Goal: Complete application form

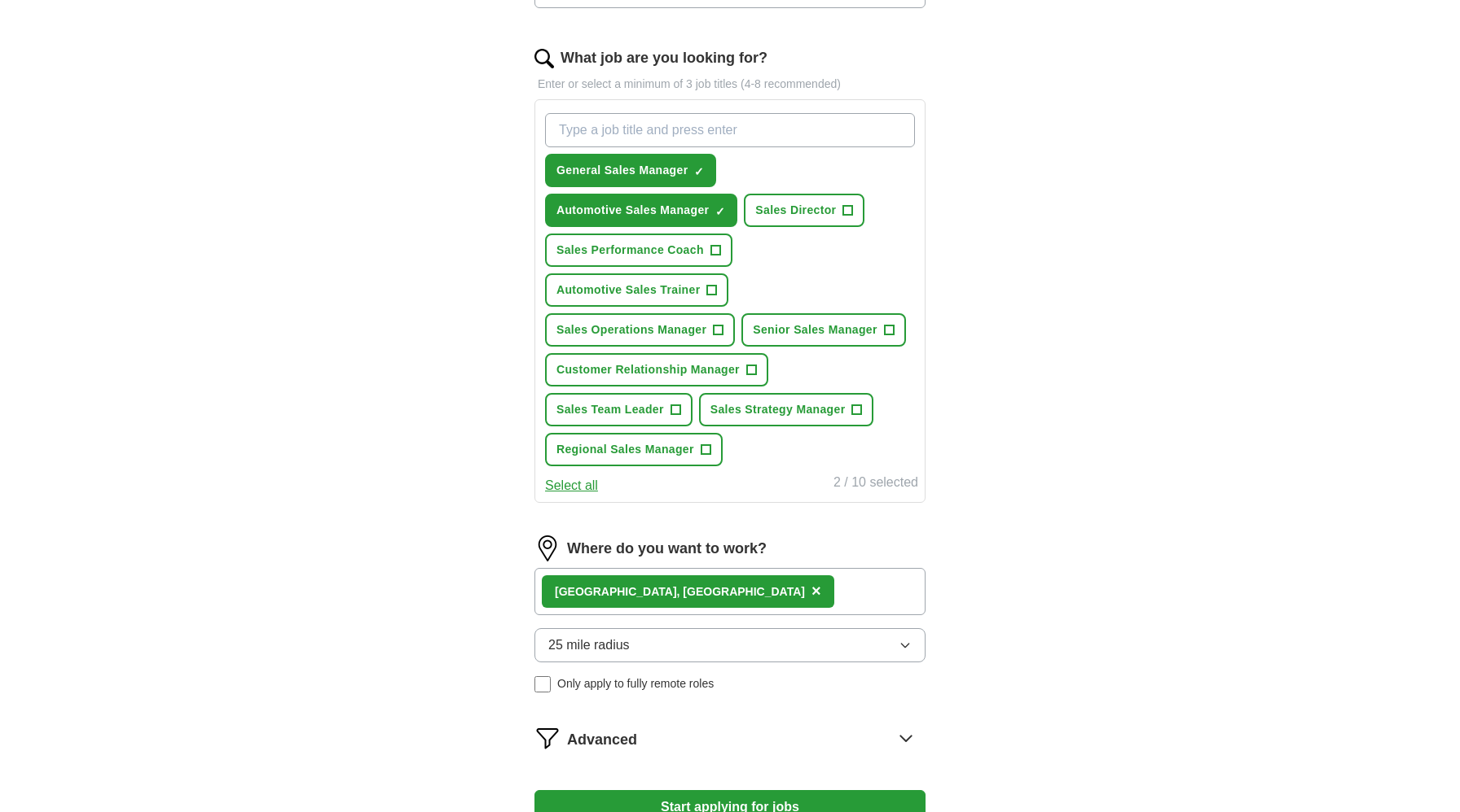
scroll to position [499, 0]
click at [901, 642] on icon "button" at bounding box center [905, 645] width 13 height 13
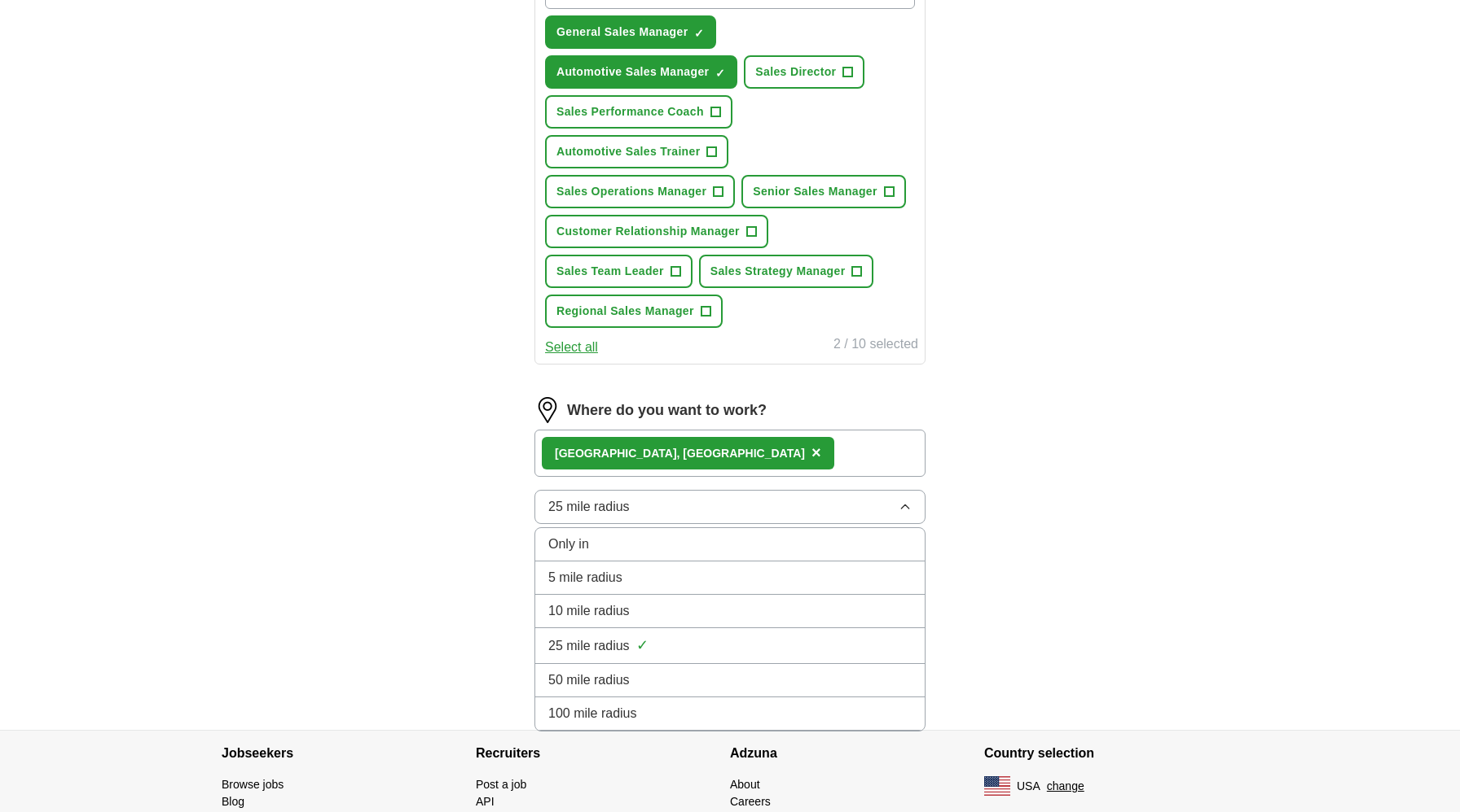
scroll to position [643, 0]
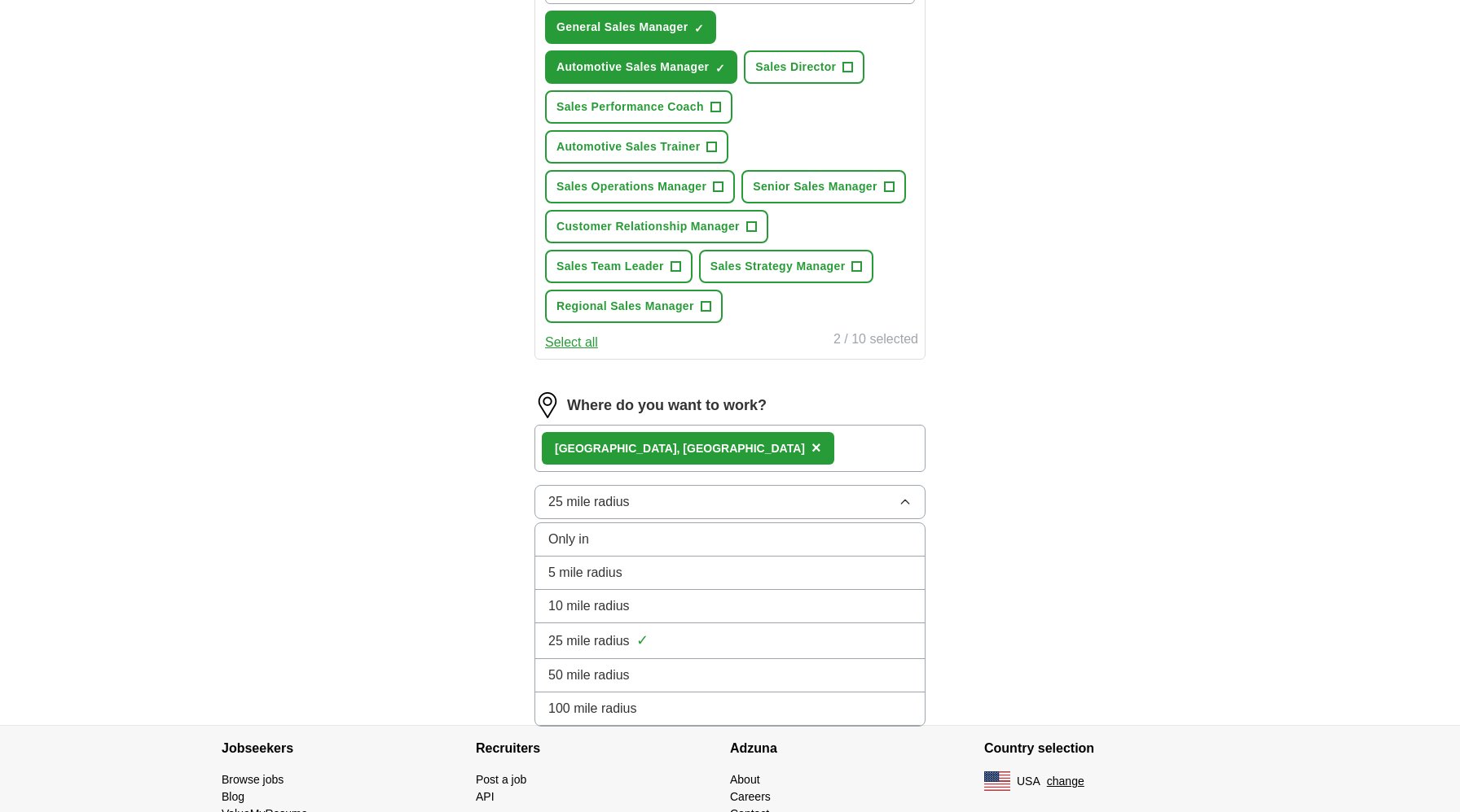
click at [903, 513] on button "25 mile radius" at bounding box center [729, 502] width 391 height 34
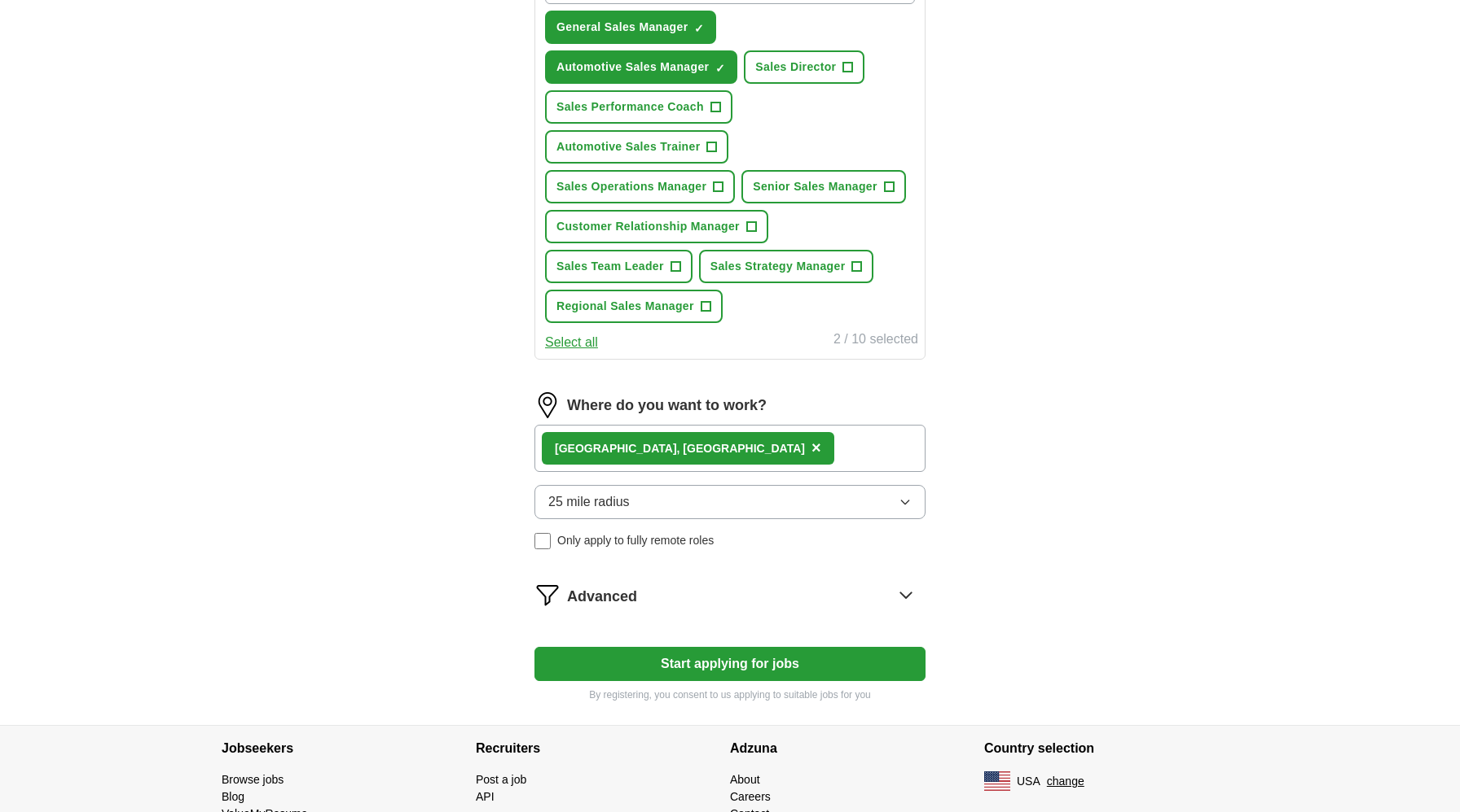
click at [903, 513] on button "25 mile radius" at bounding box center [729, 502] width 391 height 34
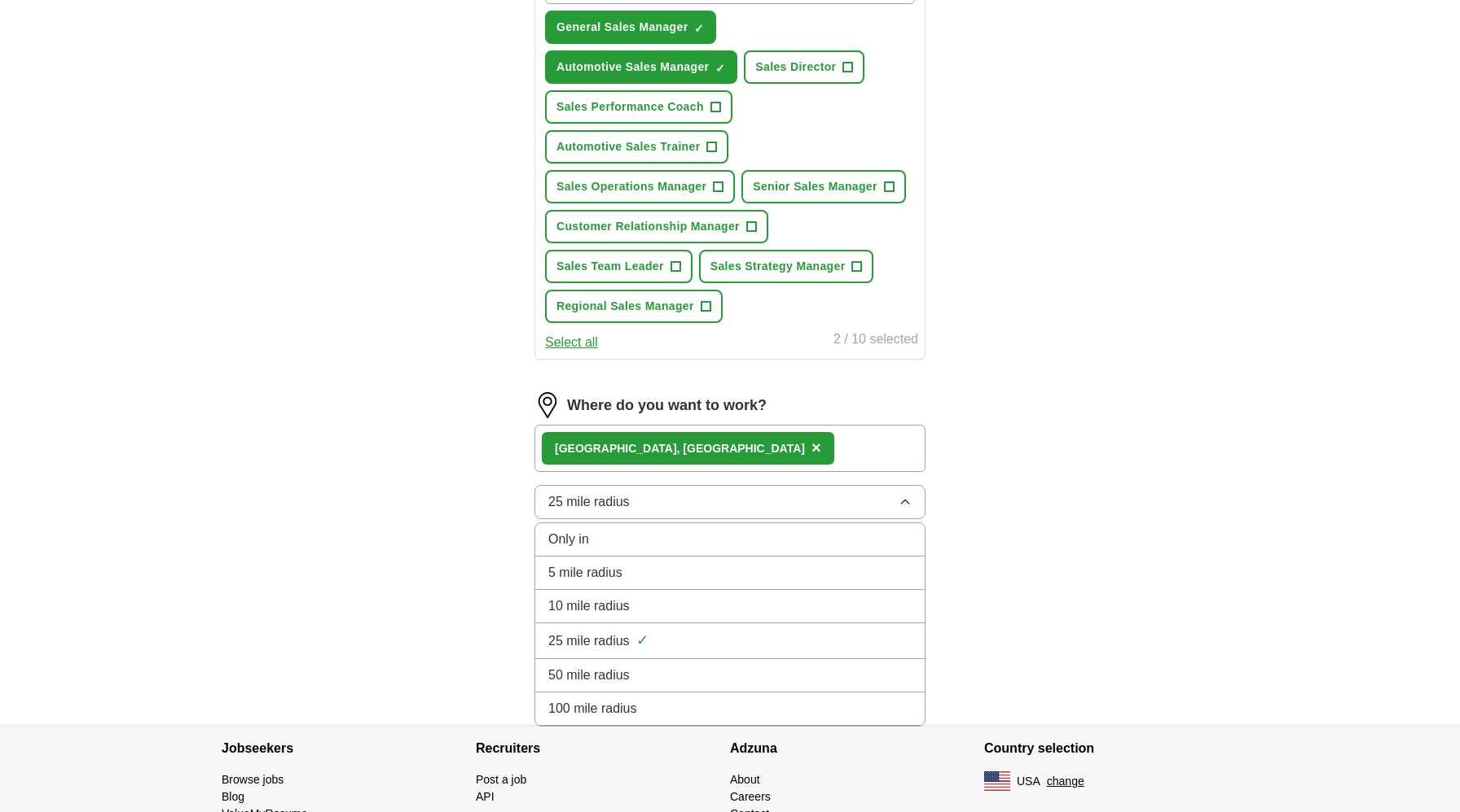
click at [767, 686] on li "50 mile radius" at bounding box center [730, 676] width 390 height 33
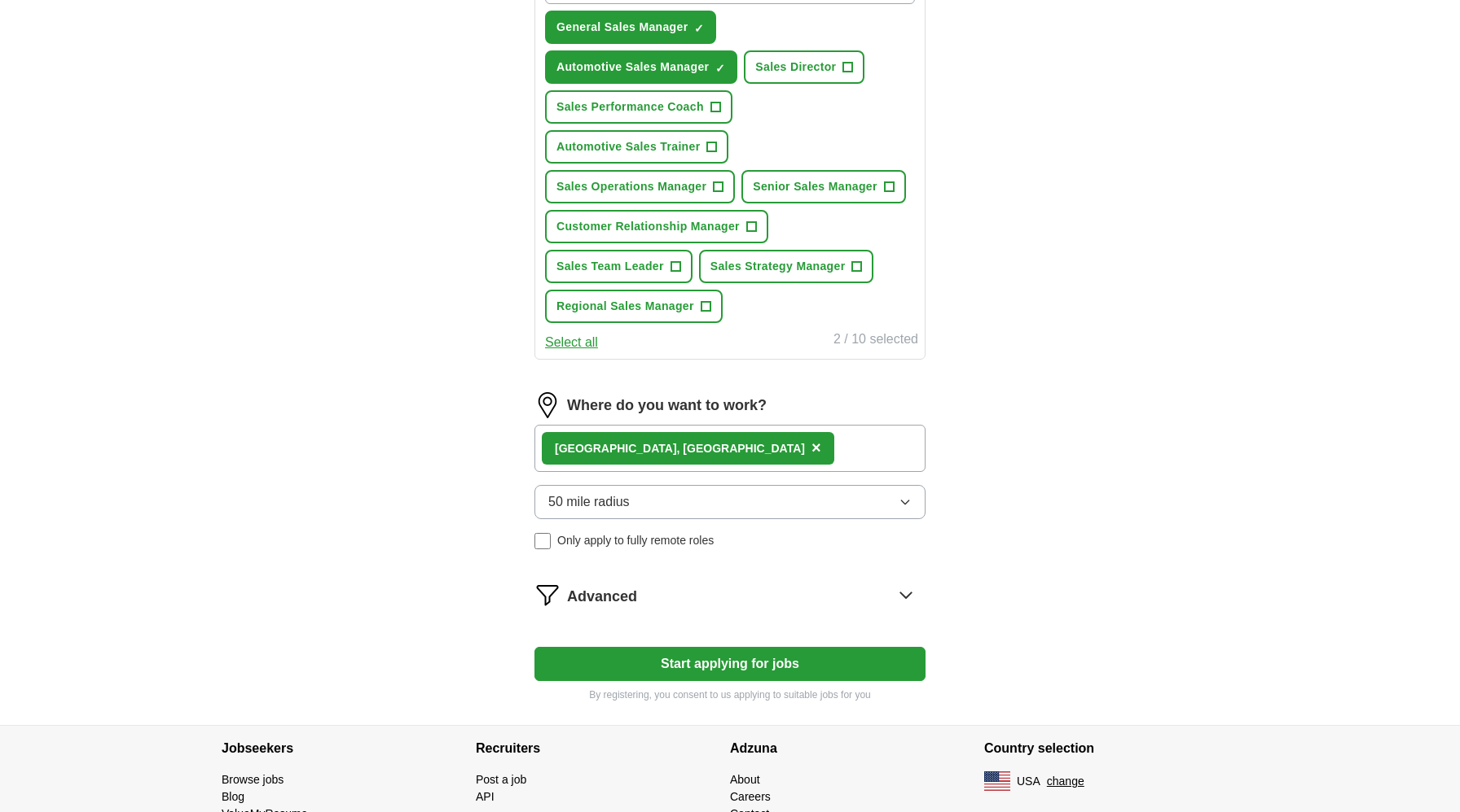
click at [651, 659] on button "Start applying for jobs" at bounding box center [729, 664] width 391 height 34
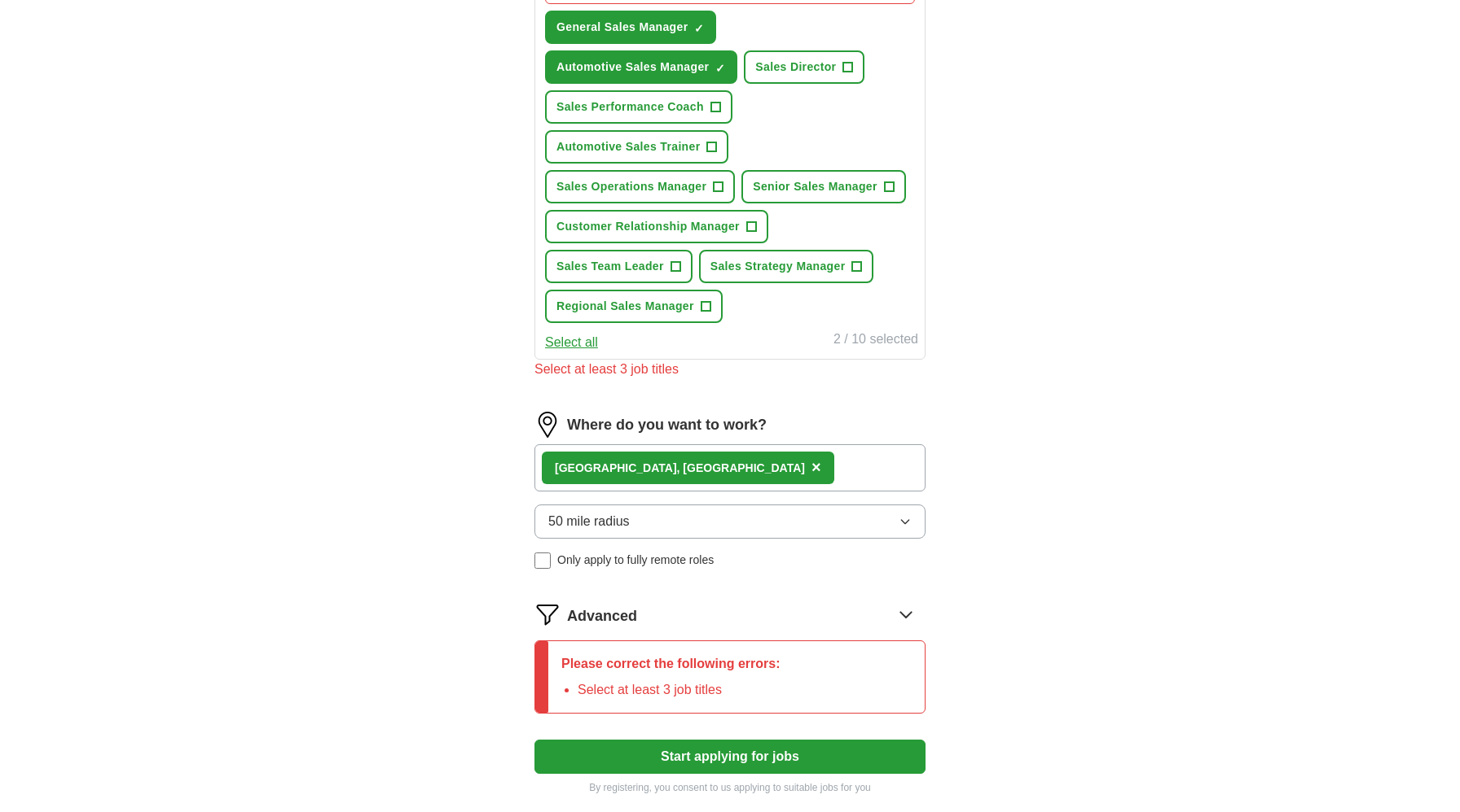
click at [650, 692] on li "Select at least 3 job titles" at bounding box center [679, 690] width 203 height 19
click at [649, 700] on li "Select at least 3 job titles" at bounding box center [679, 690] width 203 height 19
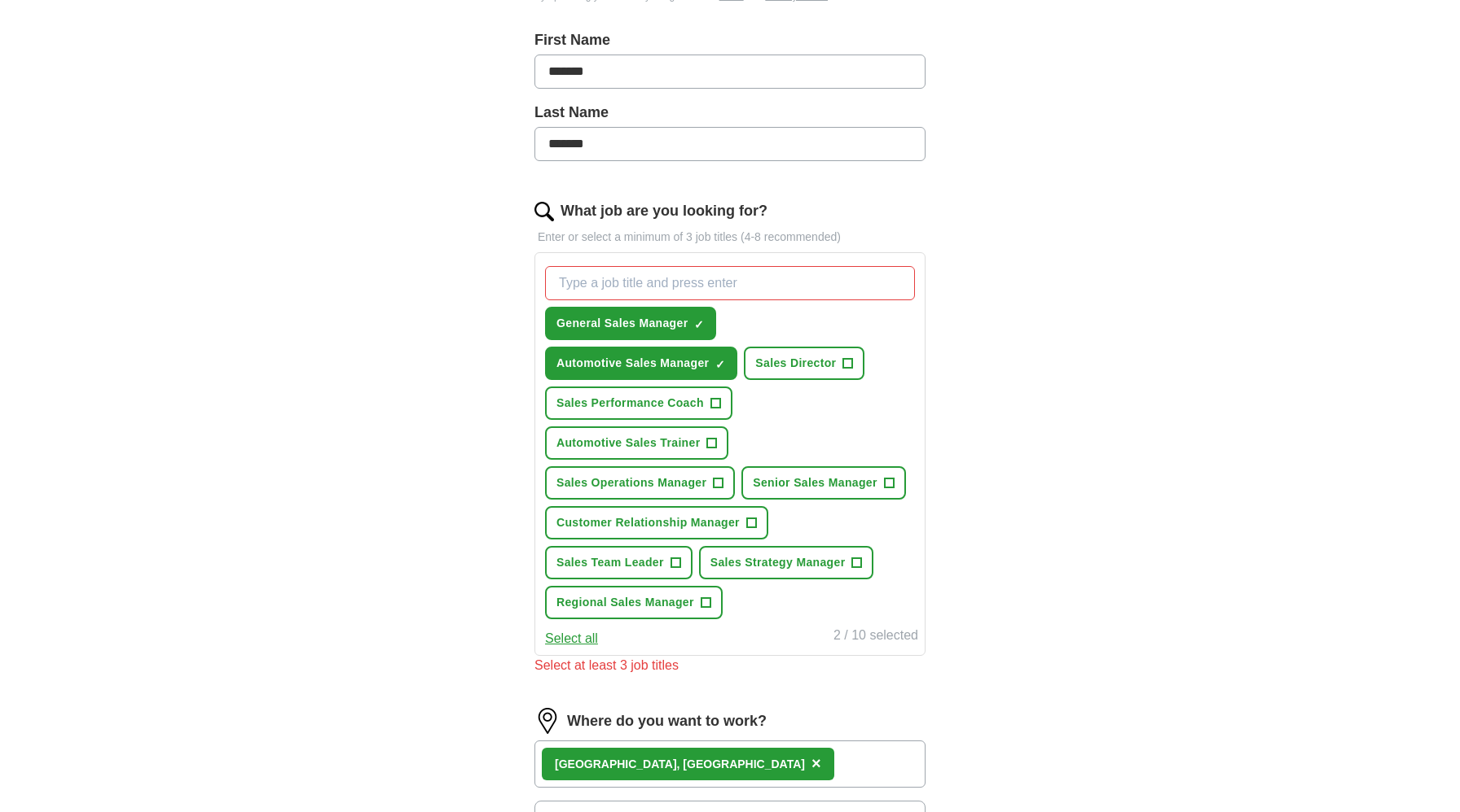
scroll to position [345, 0]
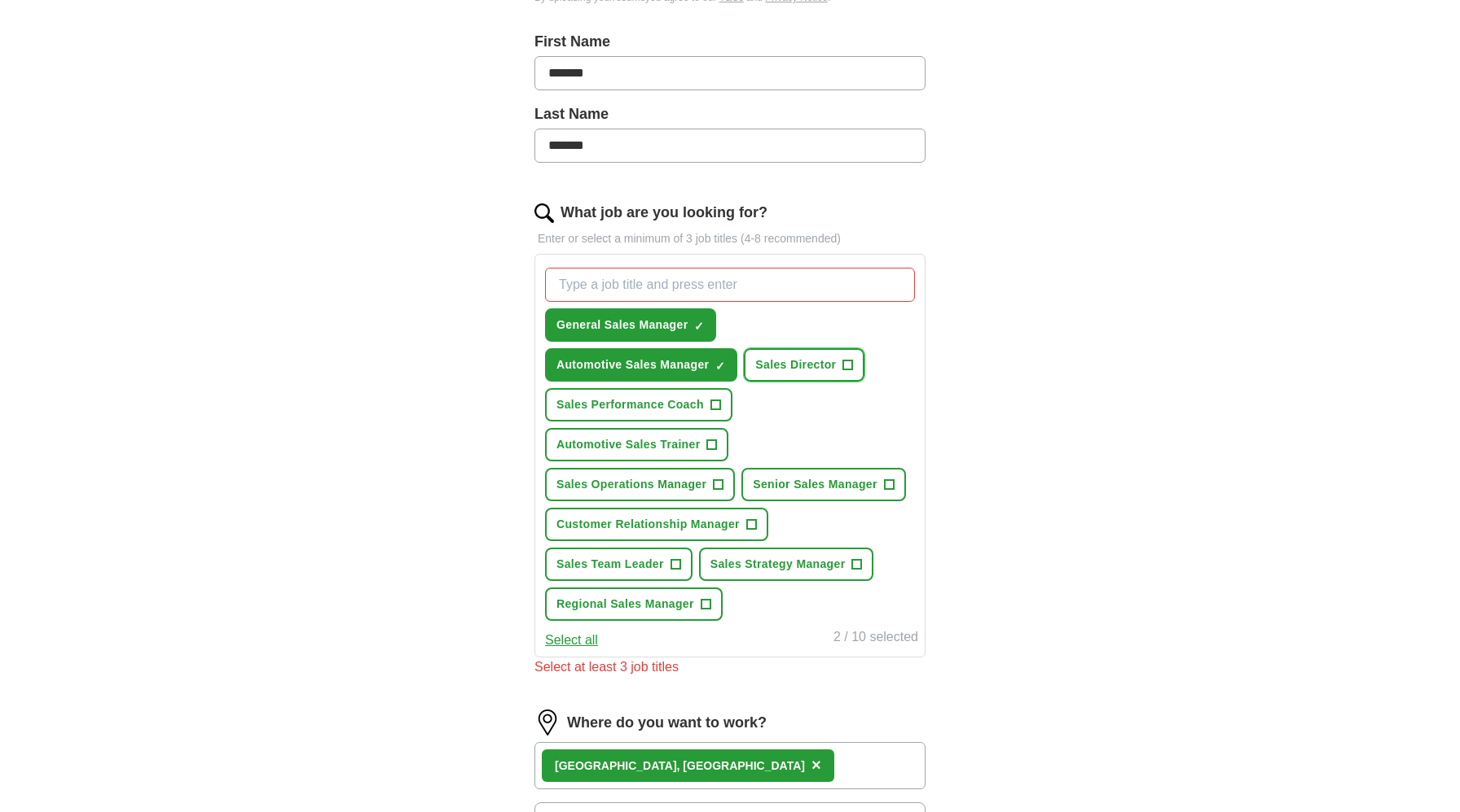
click at [853, 369] on span "+" at bounding box center [848, 365] width 10 height 13
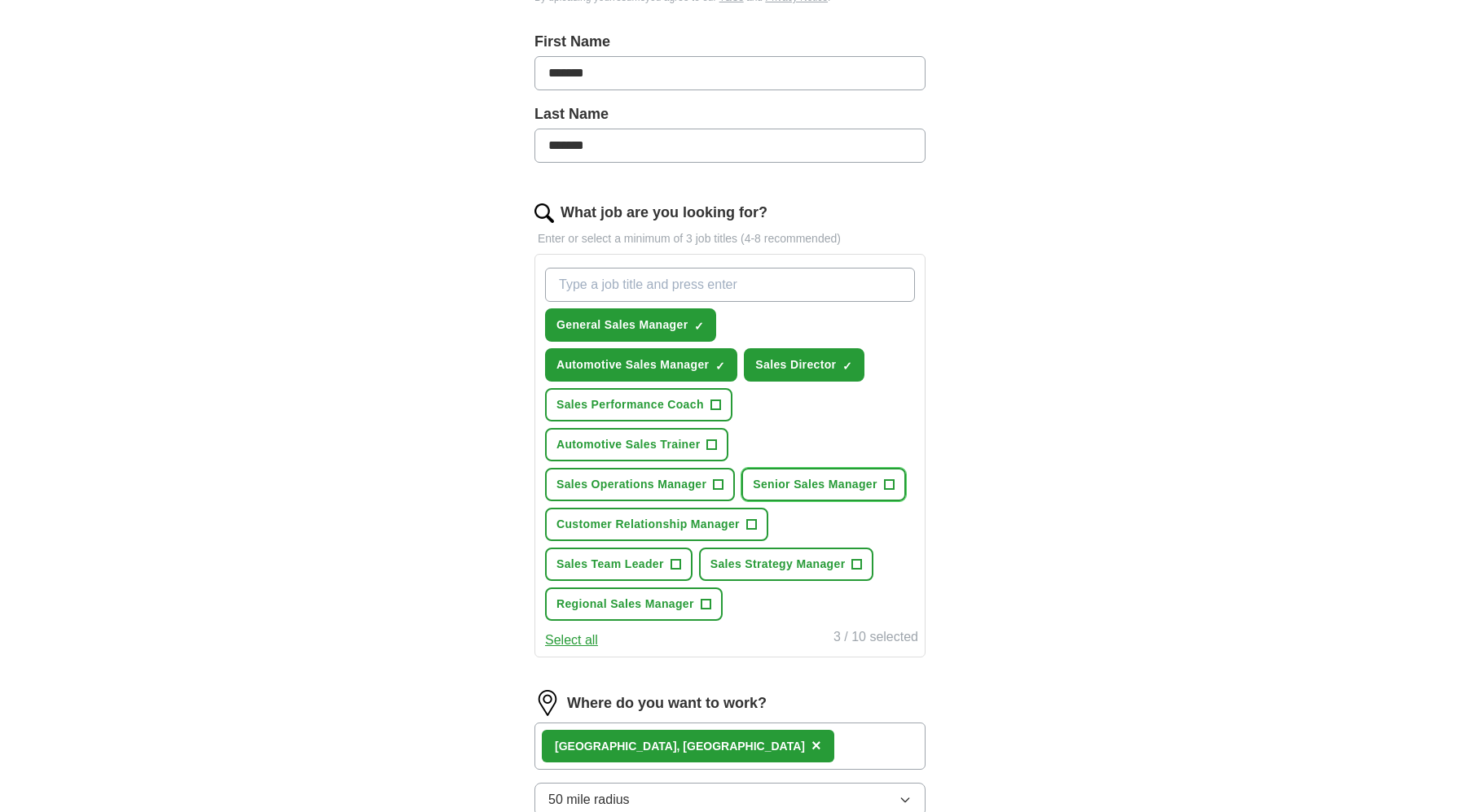
click at [870, 491] on span "Senior Sales Manager" at bounding box center [814, 484] width 125 height 17
click at [701, 447] on button "Automotive Sales Trainer +" at bounding box center [636, 445] width 183 height 33
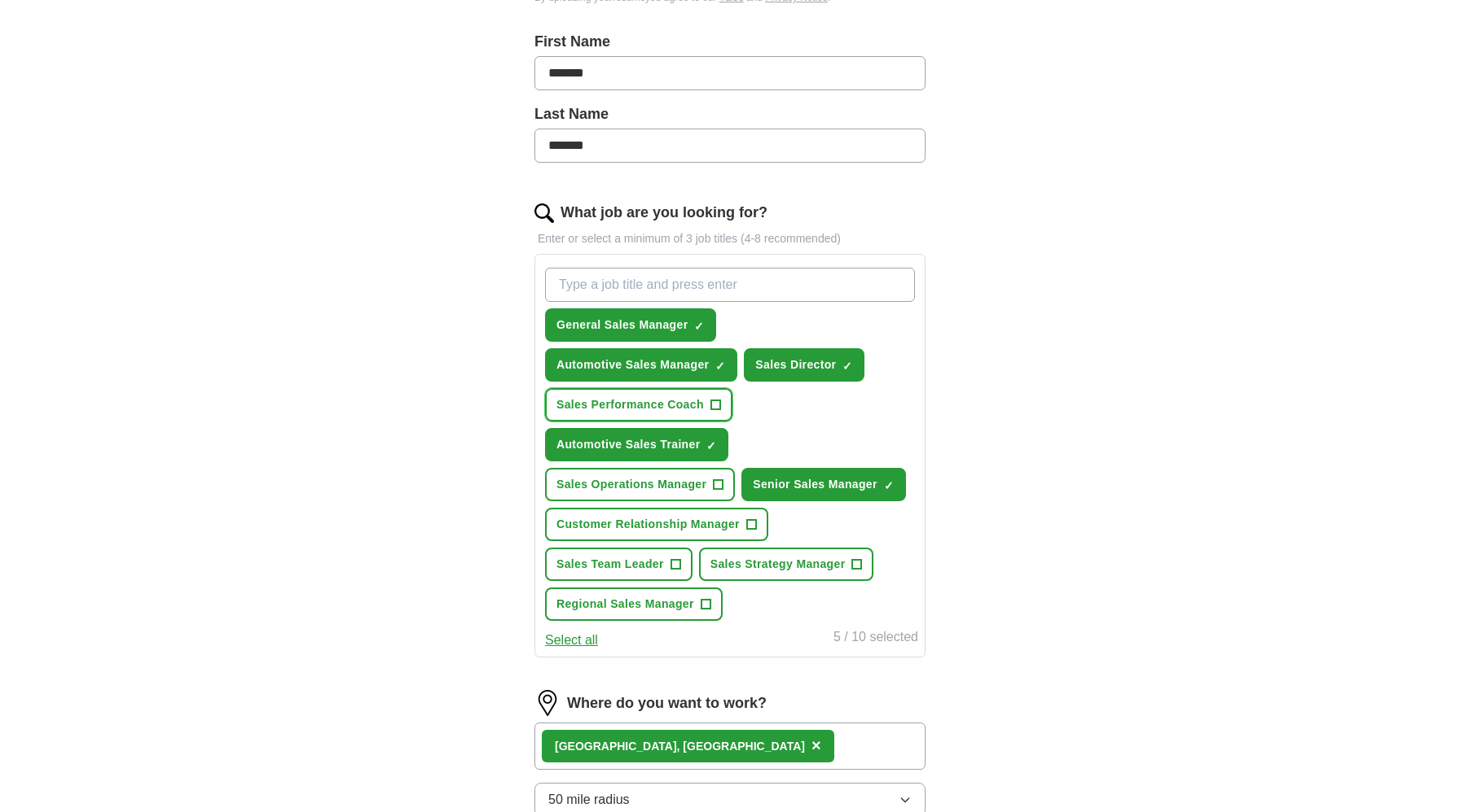
click at [698, 414] on button "Sales Performance Coach +" at bounding box center [638, 405] width 187 height 33
click at [694, 526] on span "Customer Relationship Manager" at bounding box center [648, 525] width 183 height 17
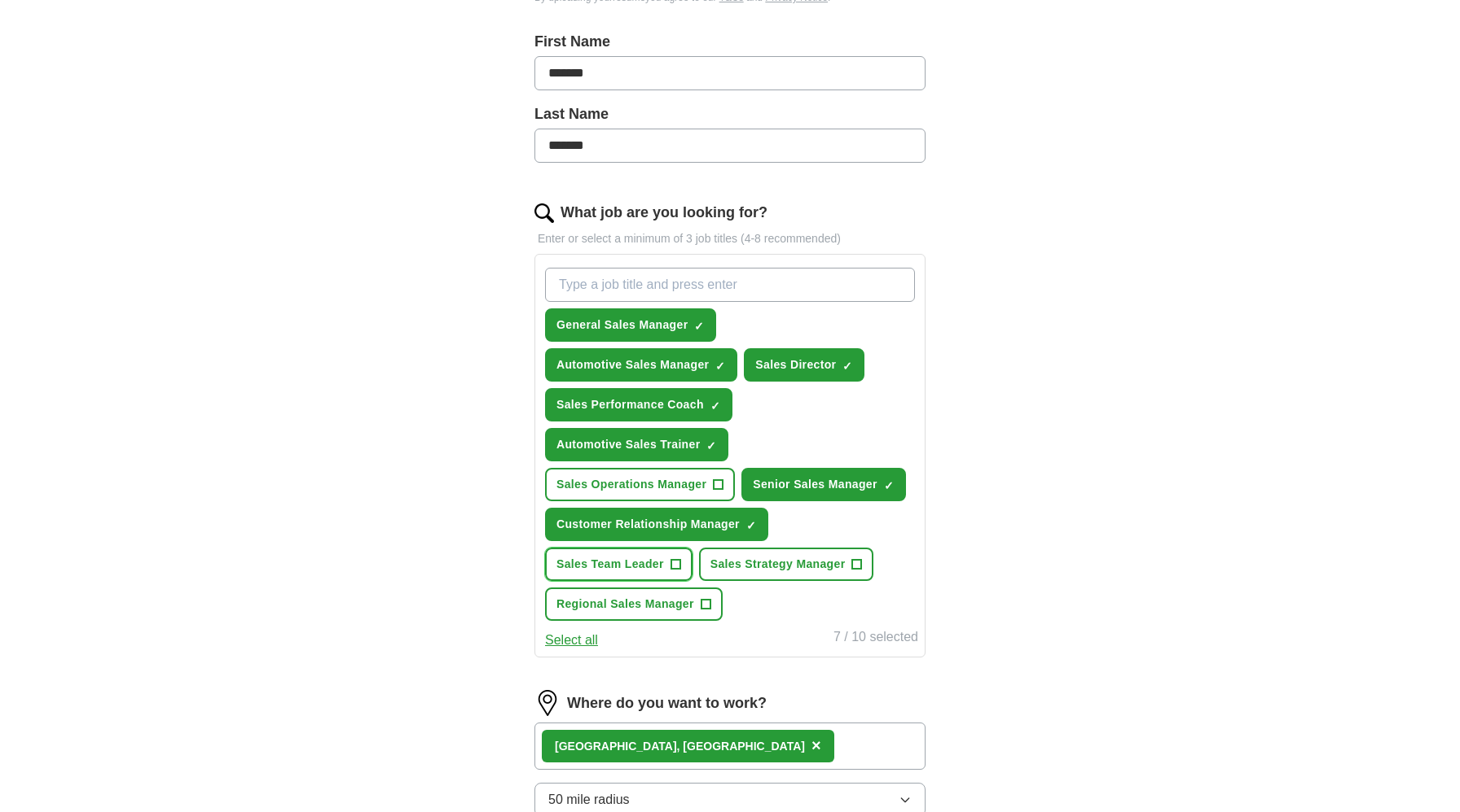
click at [650, 567] on span "Sales Team Leader" at bounding box center [610, 565] width 108 height 17
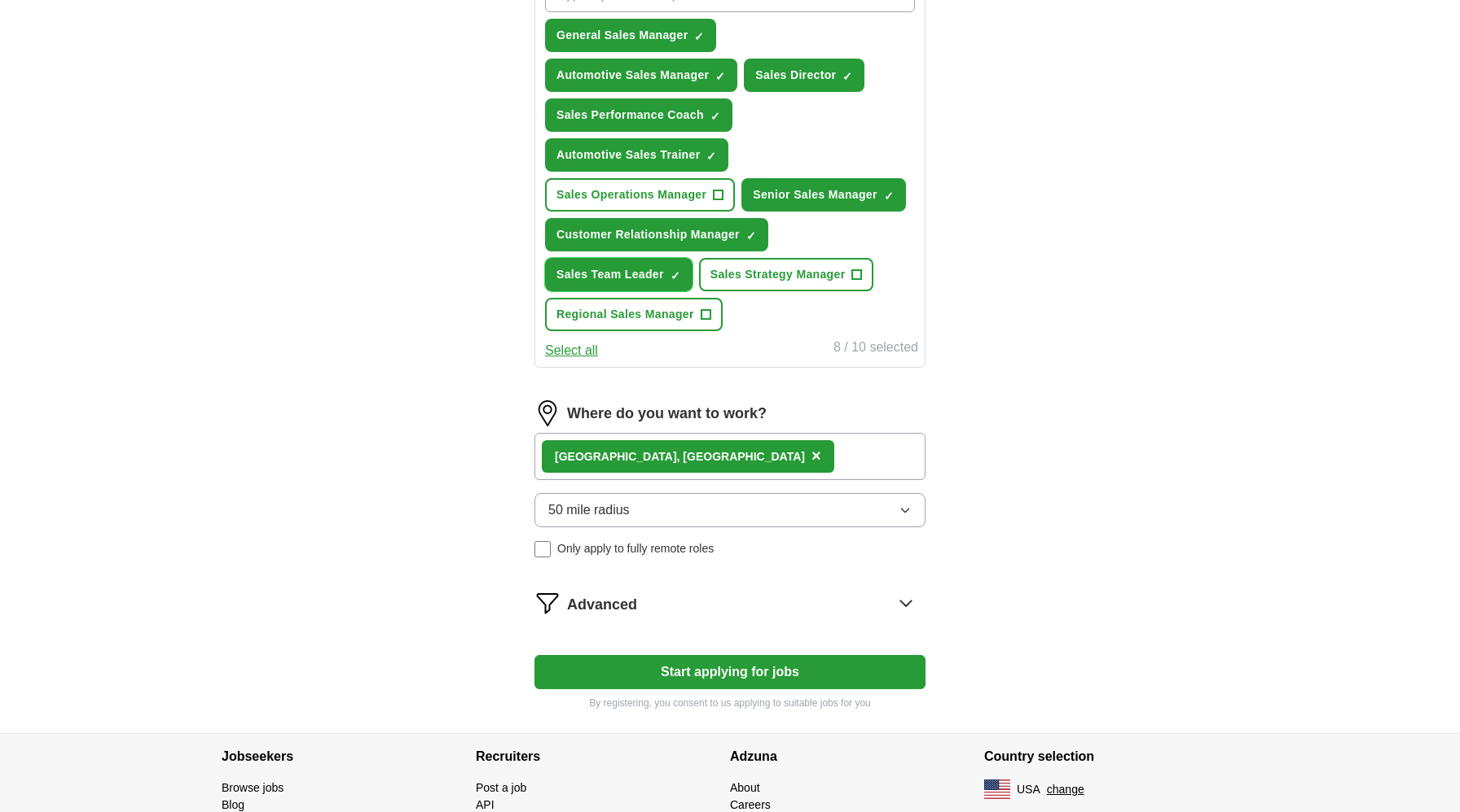
scroll to position [721, 0]
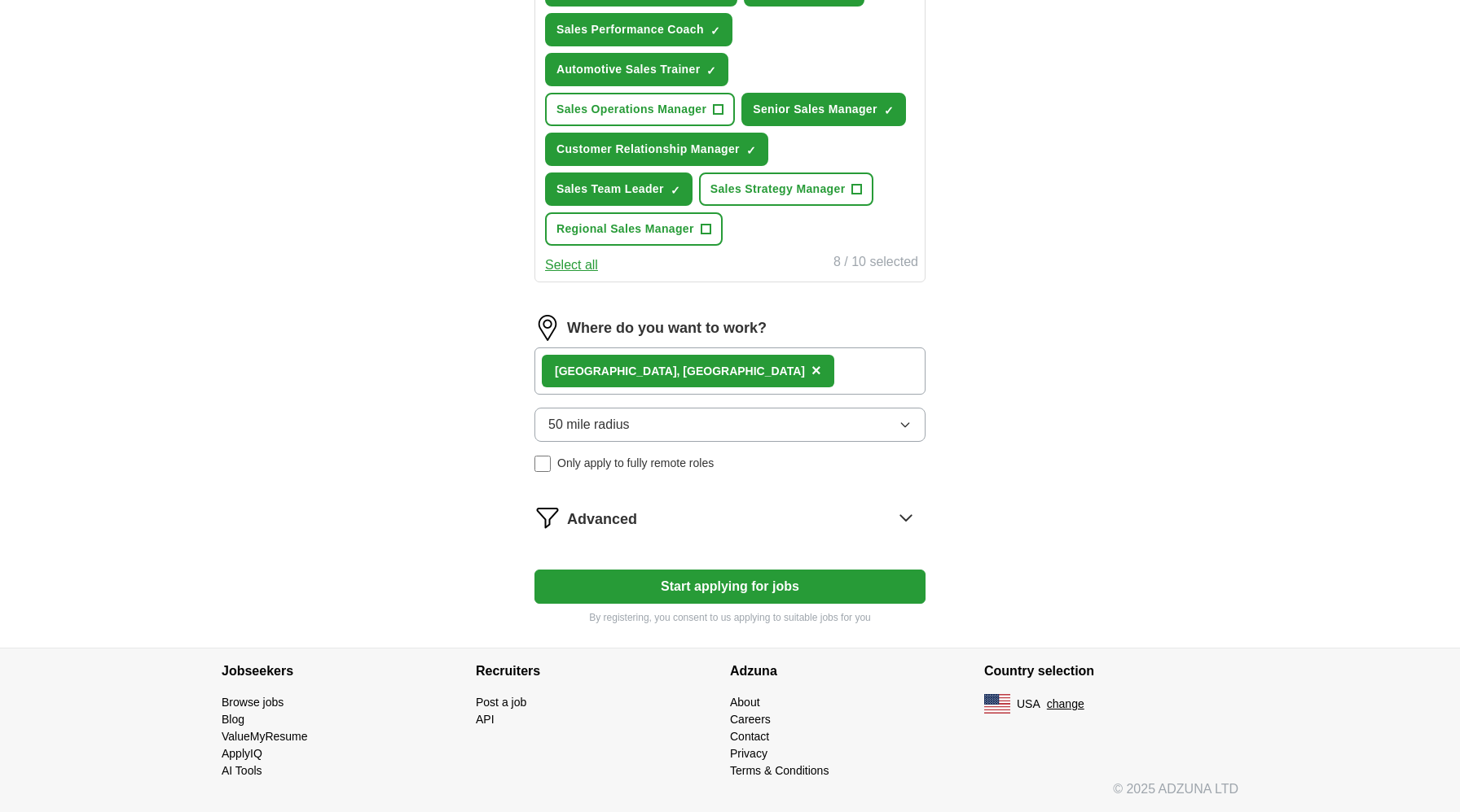
click at [740, 583] on button "Start applying for jobs" at bounding box center [729, 586] width 391 height 34
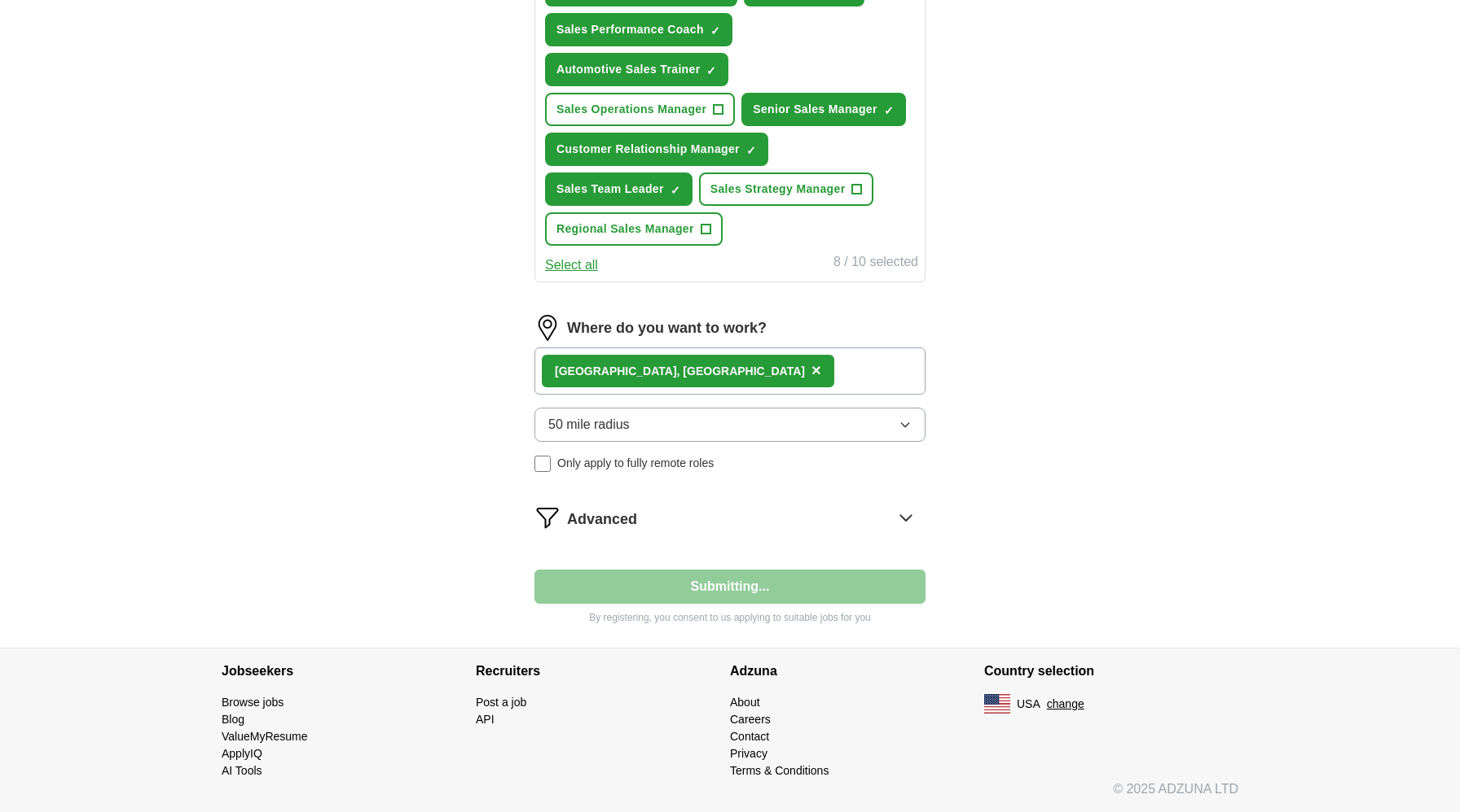
select select "**"
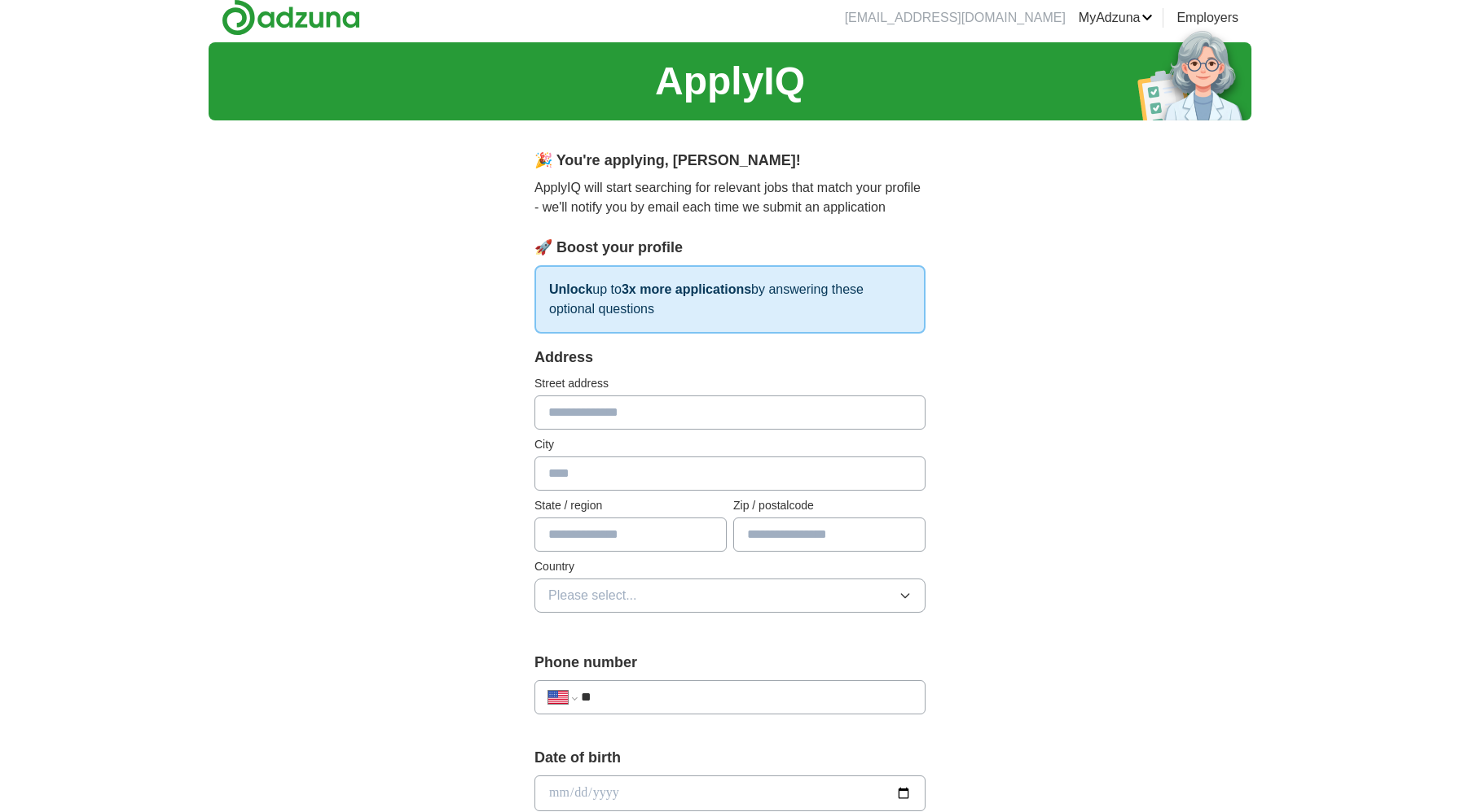
scroll to position [0, 0]
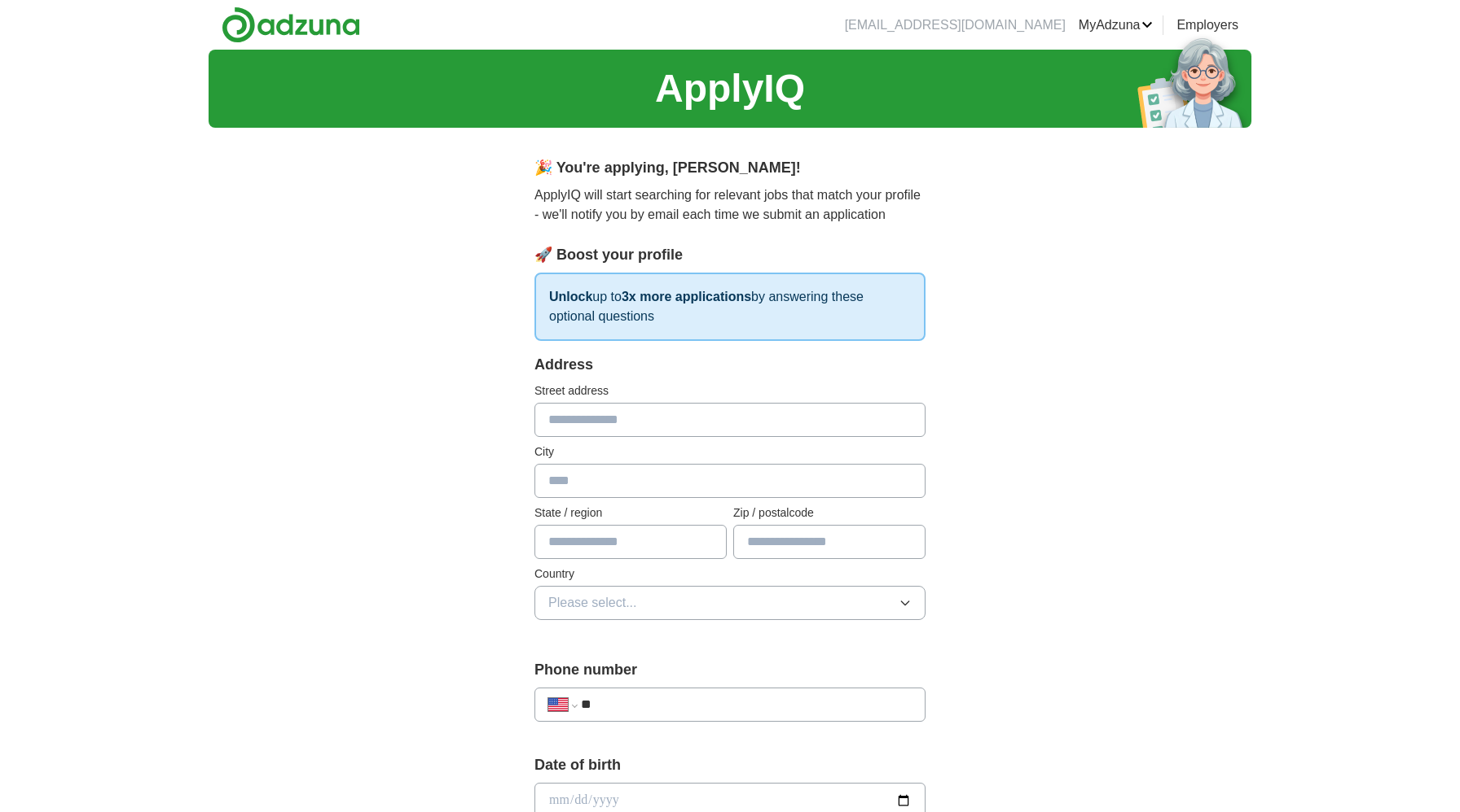
click at [662, 430] on input "text" at bounding box center [729, 420] width 391 height 34
type input "**********"
type input "*********"
type input "**"
type input "*****"
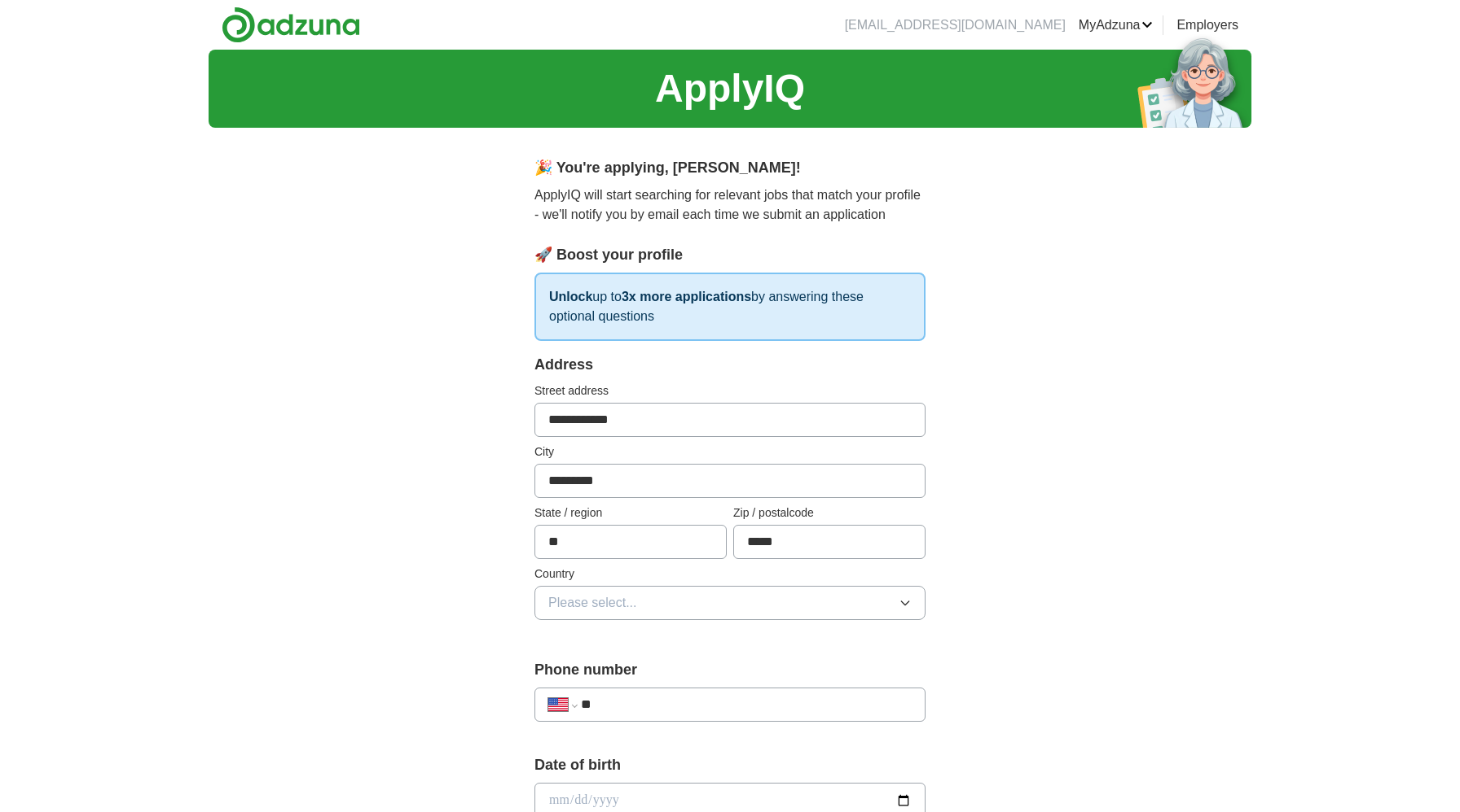
click at [659, 607] on button "Please select..." at bounding box center [729, 603] width 391 height 34
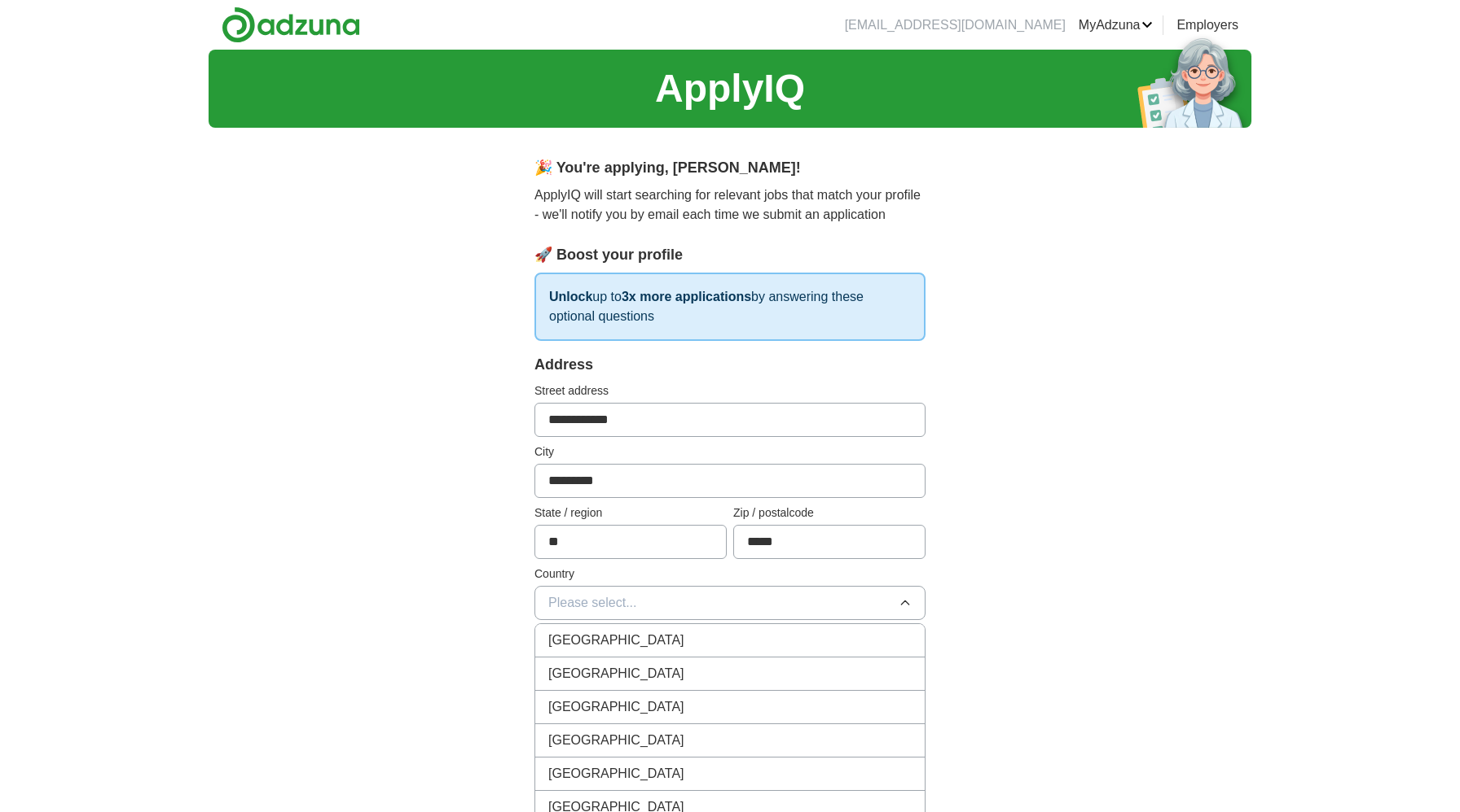
click at [637, 675] on div "United States" at bounding box center [729, 674] width 364 height 19
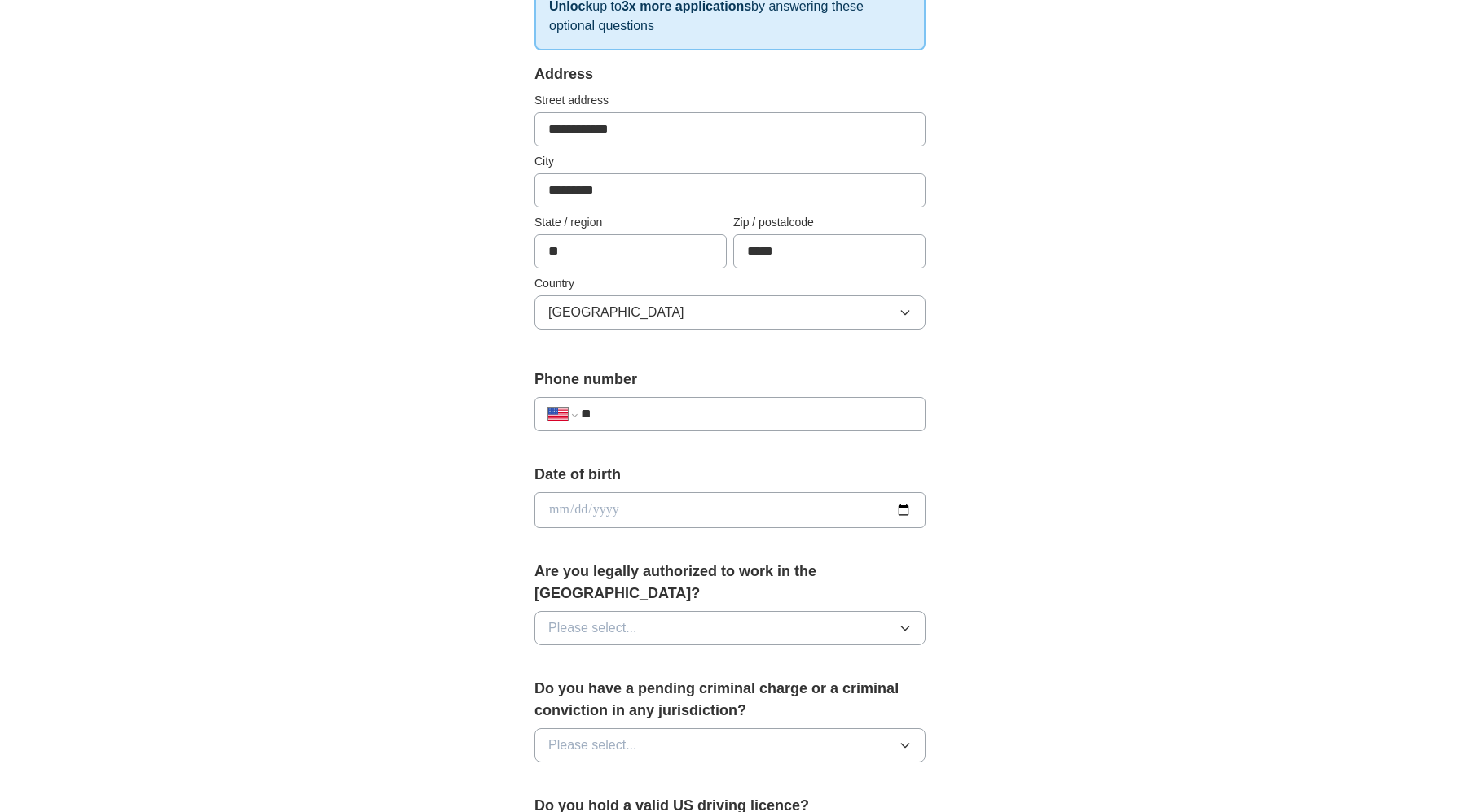
scroll to position [458, 0]
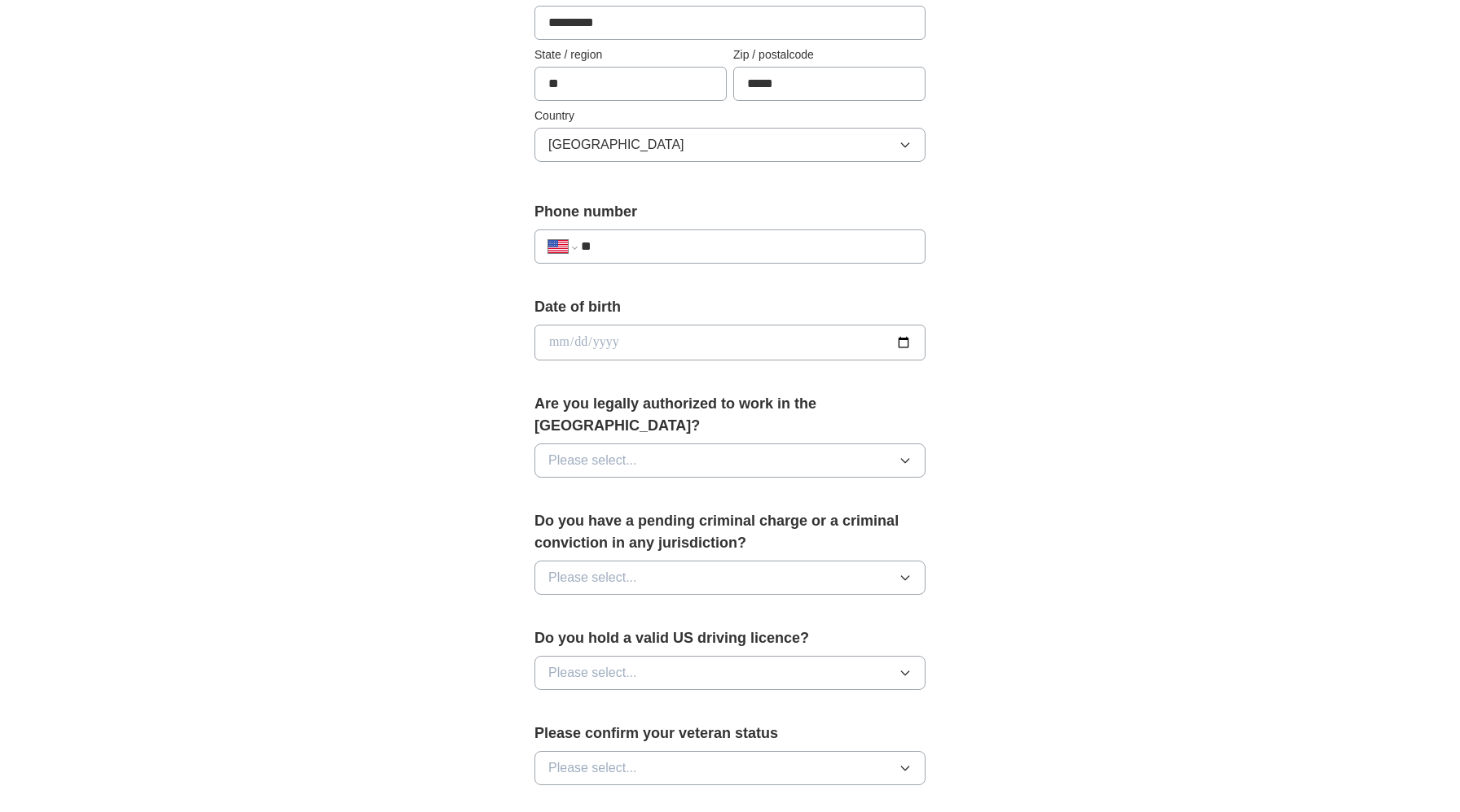
click at [618, 246] on input "**" at bounding box center [746, 246] width 331 height 19
type input "**********"
click at [903, 348] on input "date" at bounding box center [729, 342] width 391 height 36
type input "**********"
drag, startPoint x: 670, startPoint y: 359, endPoint x: 663, endPoint y: 439, distance: 80.3
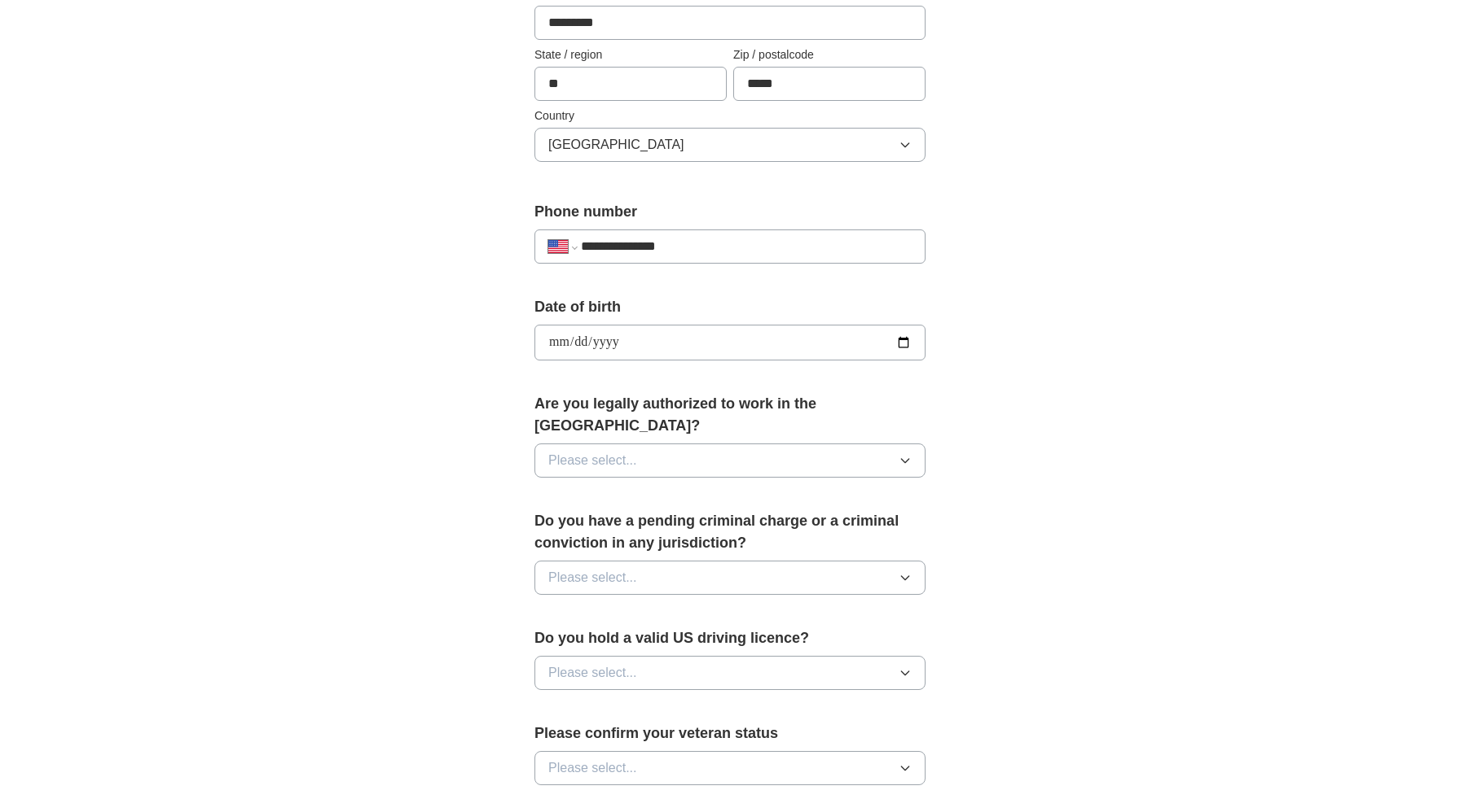
click at [663, 444] on button "Please select..." at bounding box center [729, 460] width 391 height 34
click at [644, 488] on div "Yes" at bounding box center [729, 498] width 364 height 19
click at [905, 577] on icon "button" at bounding box center [905, 578] width 8 height 4
click at [854, 640] on div "No" at bounding box center [729, 649] width 364 height 19
click at [911, 656] on button "Please select..." at bounding box center [729, 672] width 391 height 34
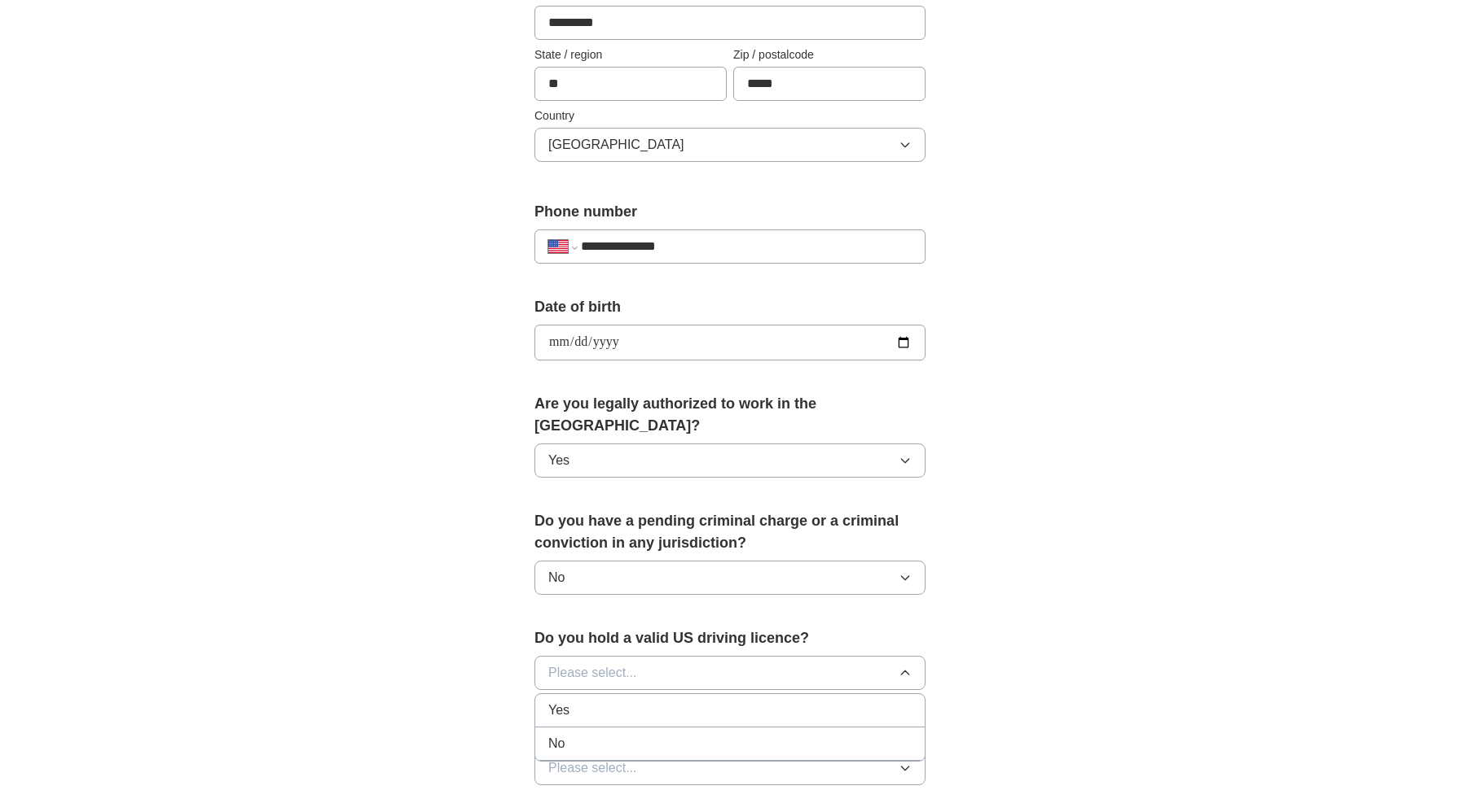
click at [847, 701] on div "Yes" at bounding box center [729, 710] width 364 height 19
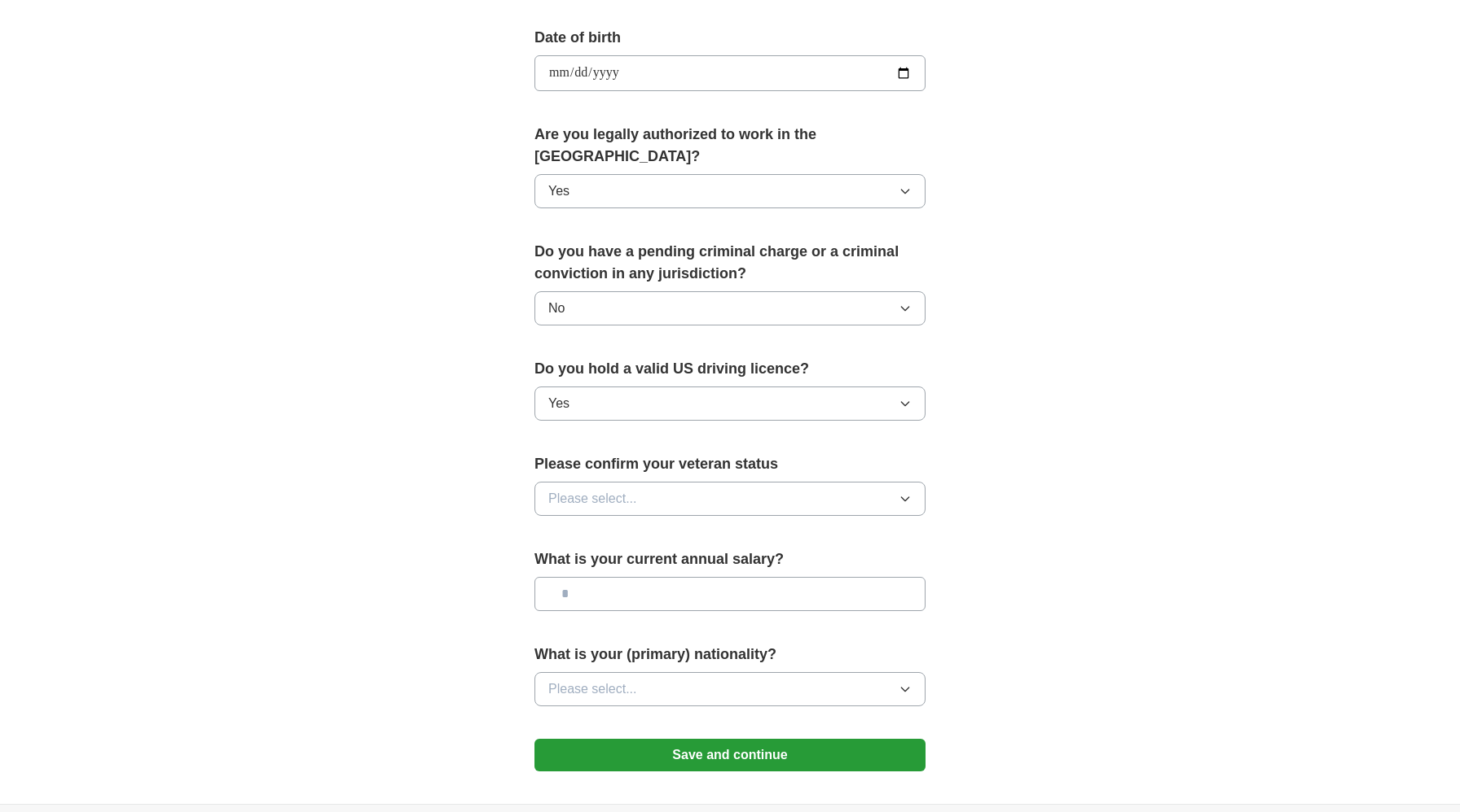
scroll to position [730, 0]
click at [689, 486] on button "Please select..." at bounding box center [729, 497] width 391 height 34
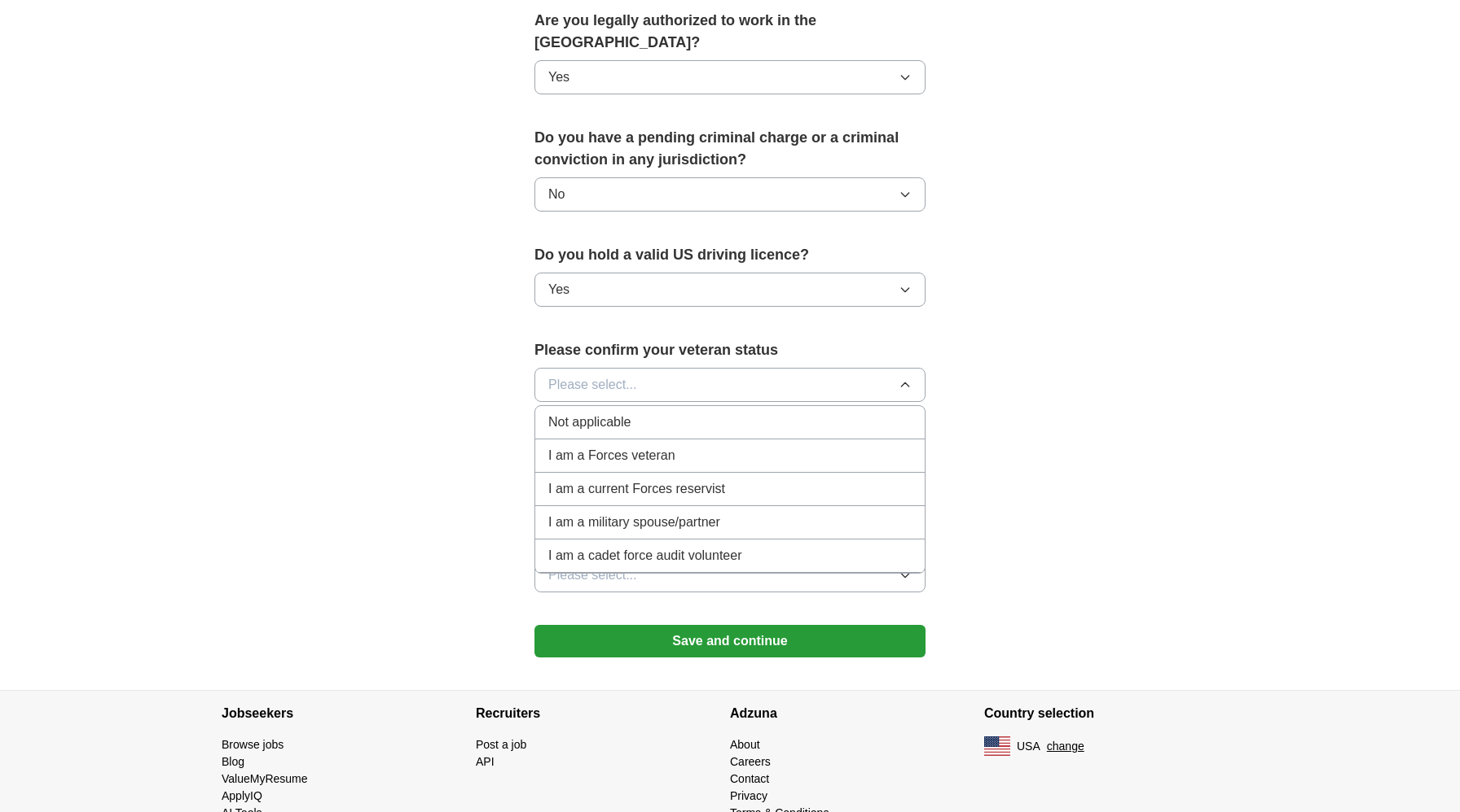
scroll to position [844, 0]
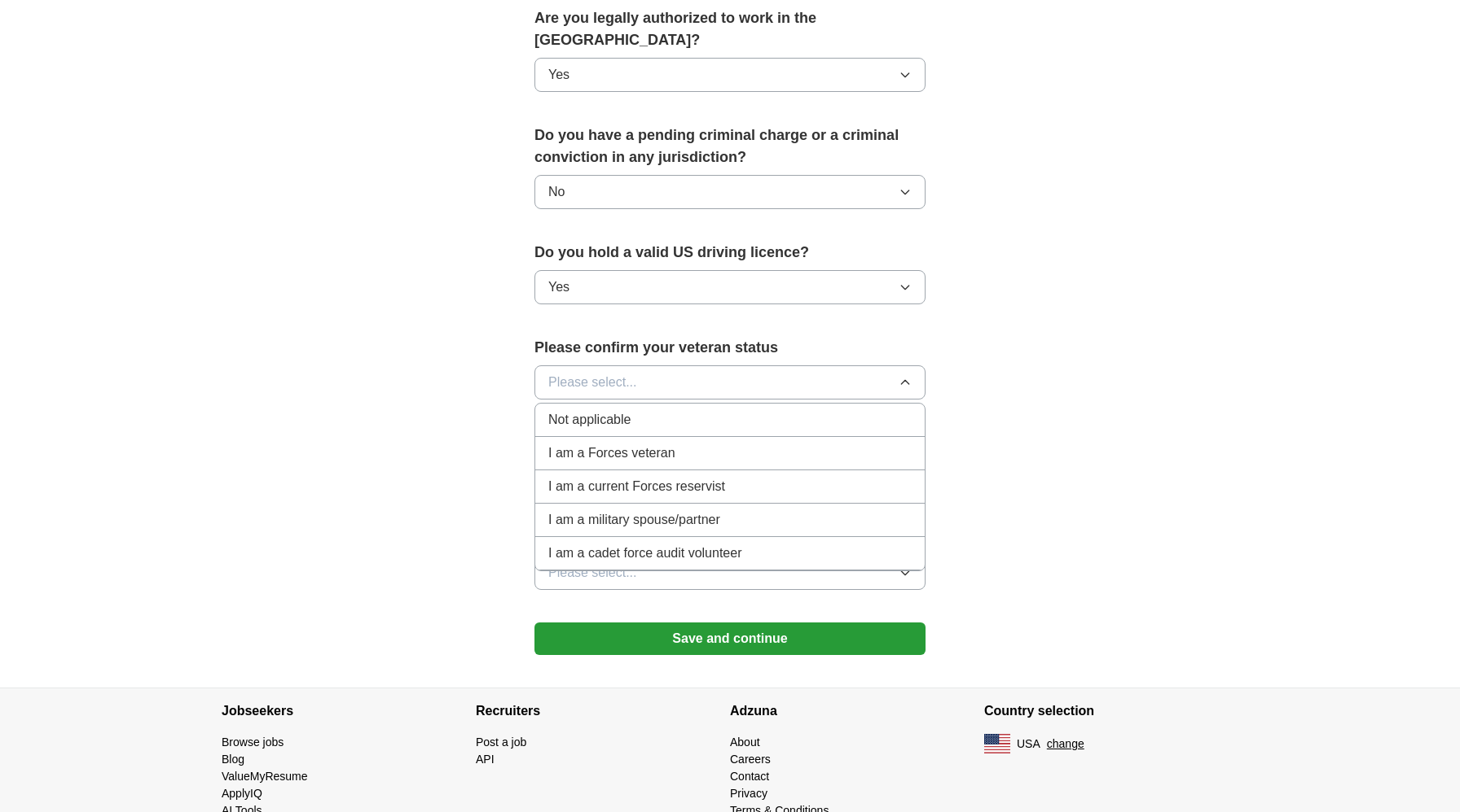
click at [663, 410] on div "Not applicable" at bounding box center [729, 420] width 364 height 19
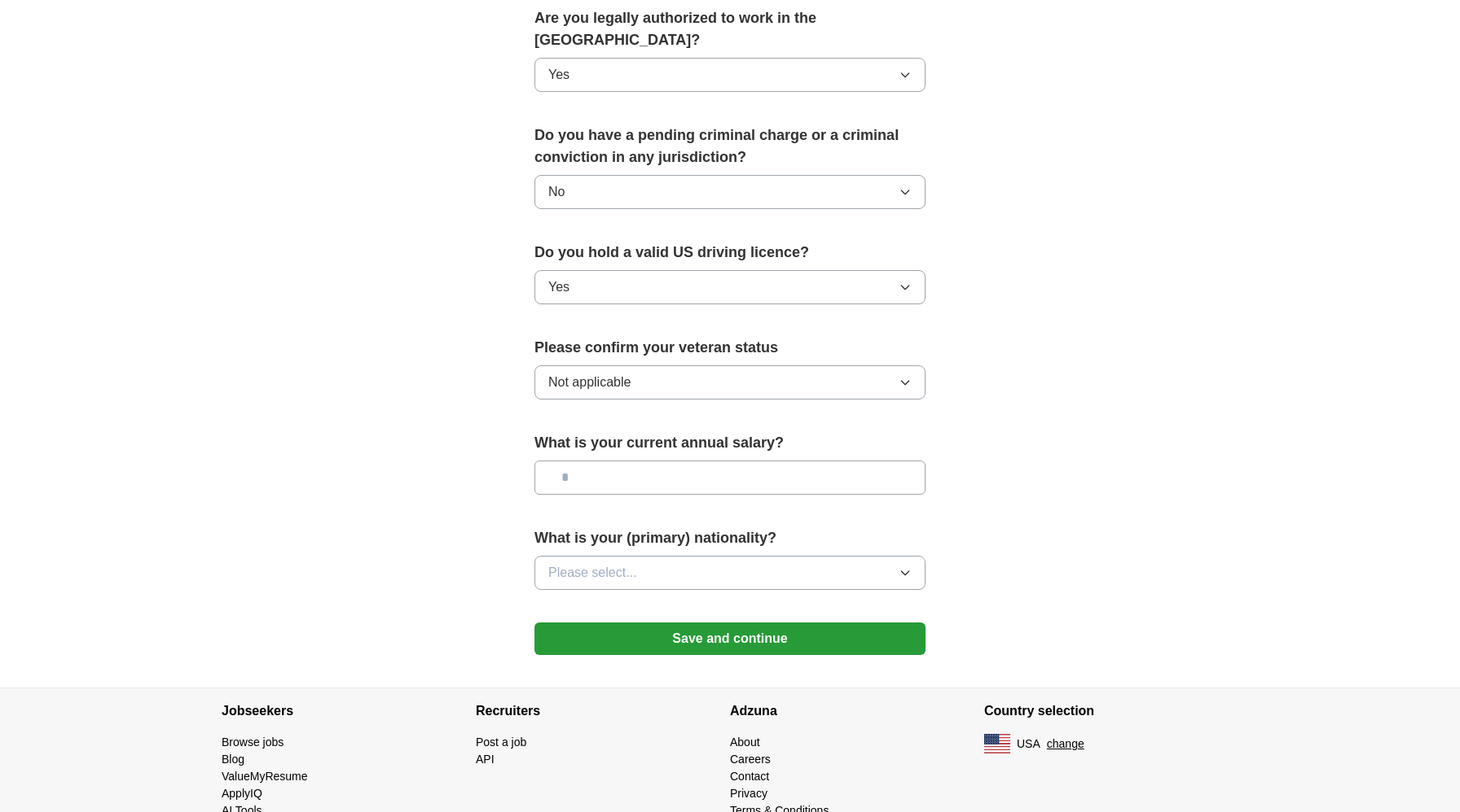
click at [652, 461] on input "text" at bounding box center [729, 478] width 391 height 34
type input "**"
type input "********"
click at [656, 556] on button "Please select..." at bounding box center [729, 573] width 391 height 34
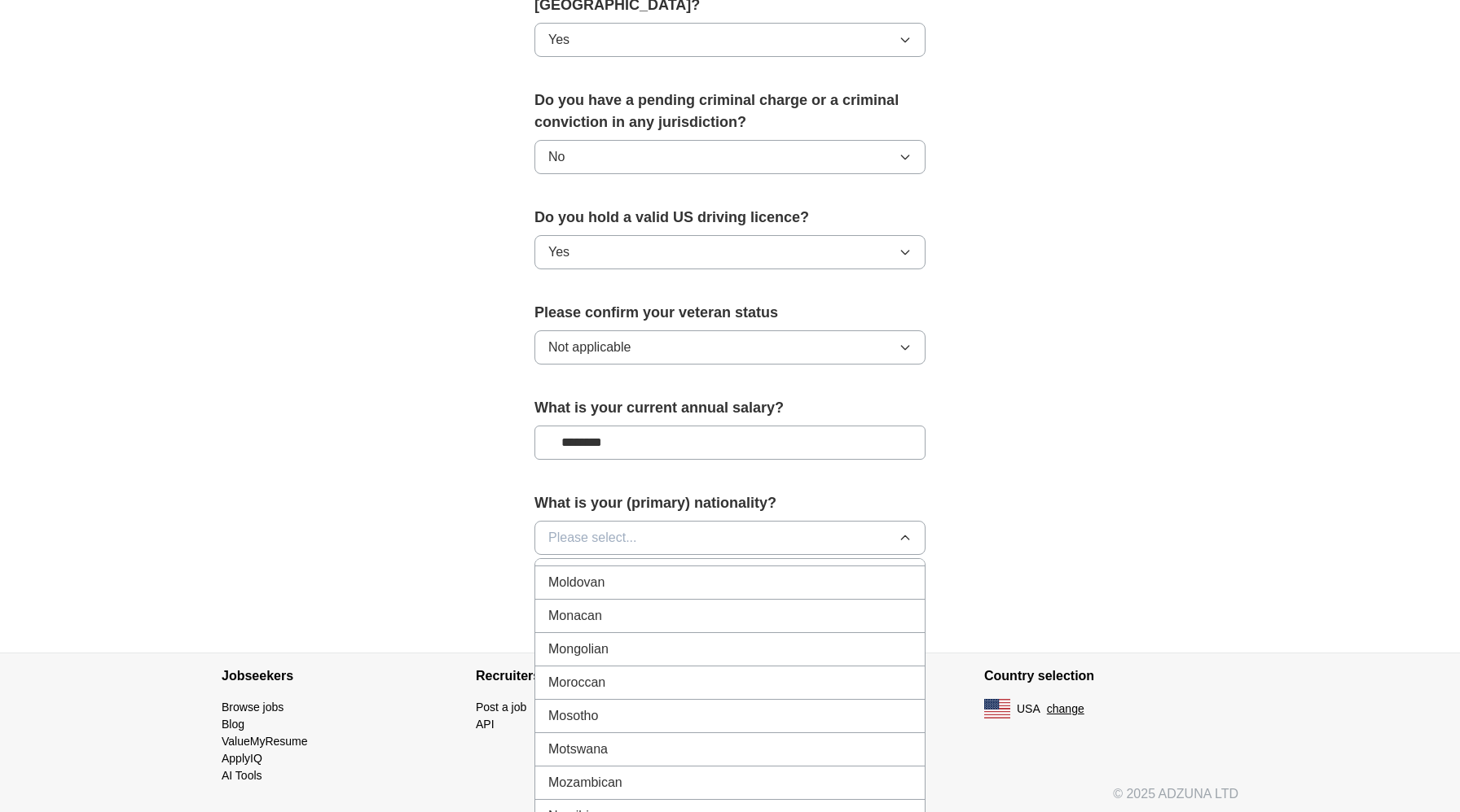
scroll to position [929, 0]
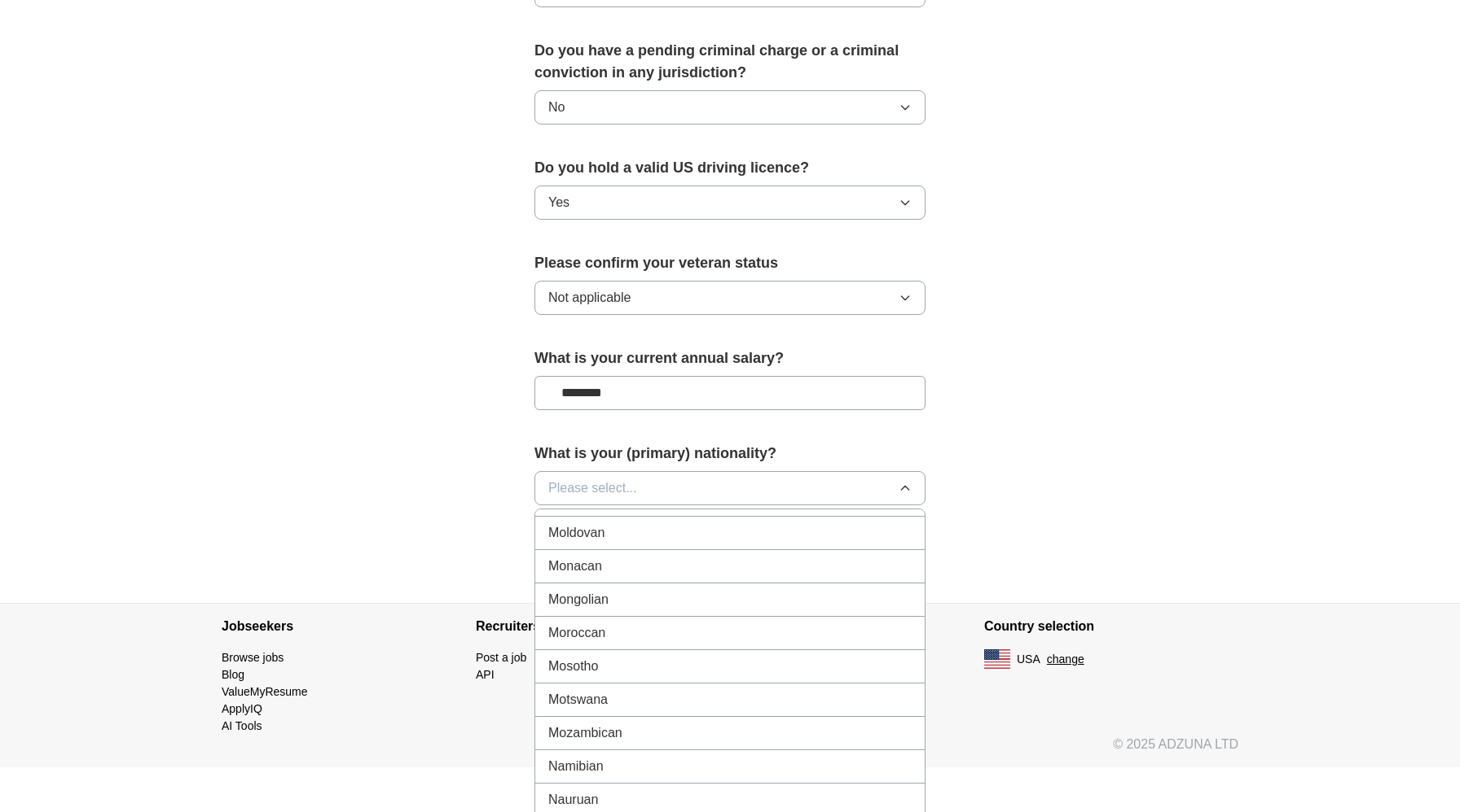
click at [726, 471] on button "Please select..." at bounding box center [729, 487] width 391 height 34
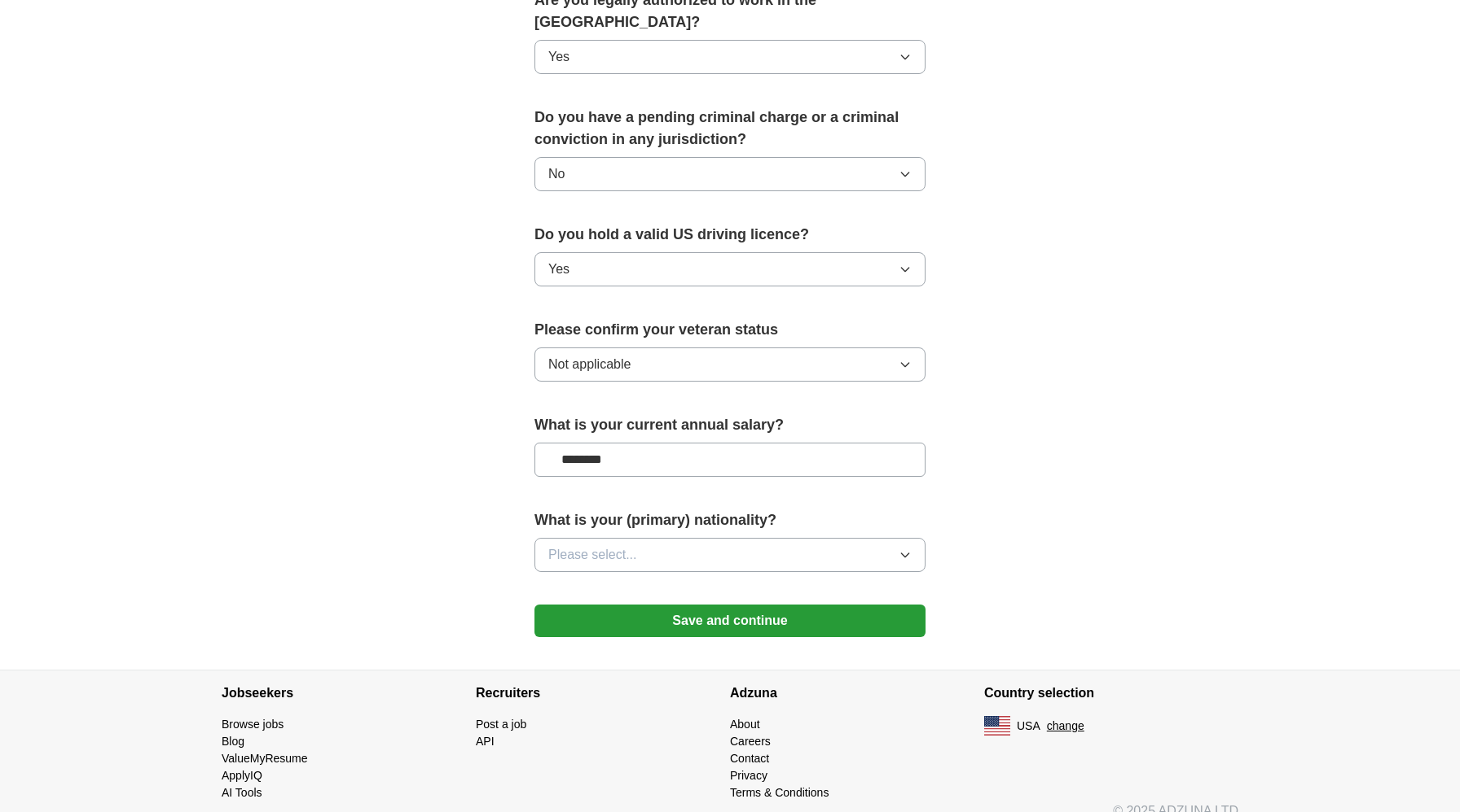
click at [707, 538] on button "Please select..." at bounding box center [729, 554] width 391 height 34
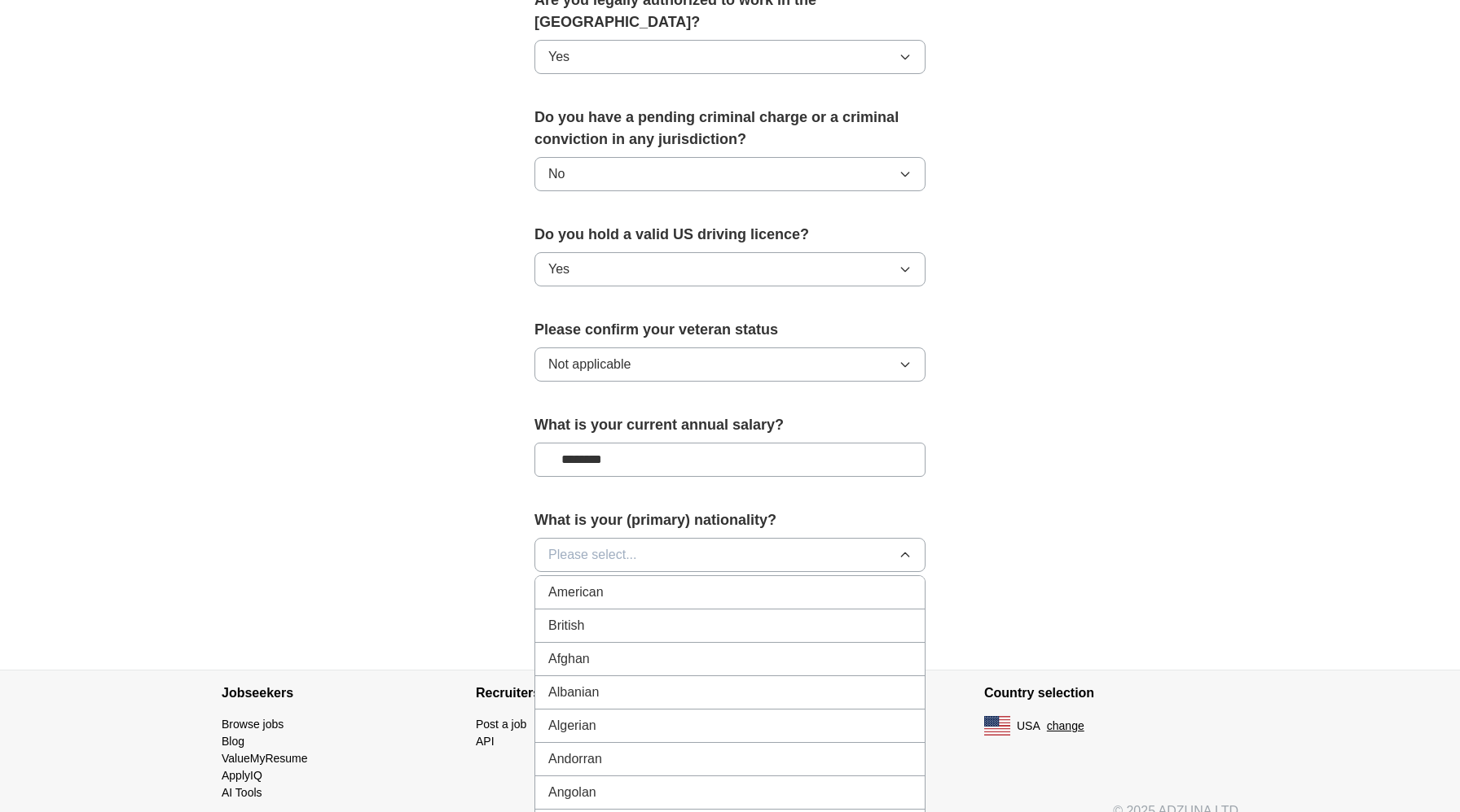
scroll to position [929, 0]
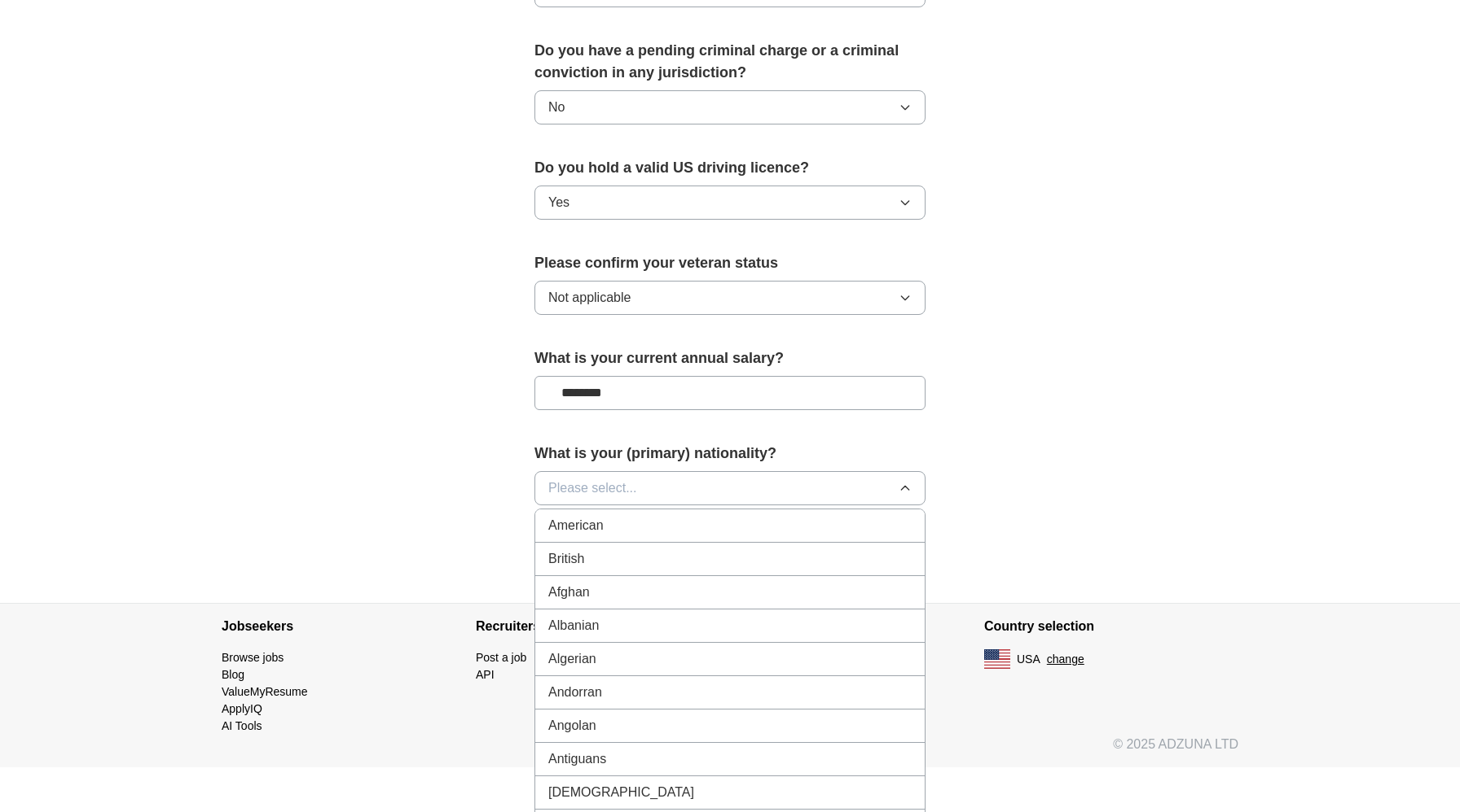
click at [651, 471] on button "Please select..." at bounding box center [729, 487] width 391 height 34
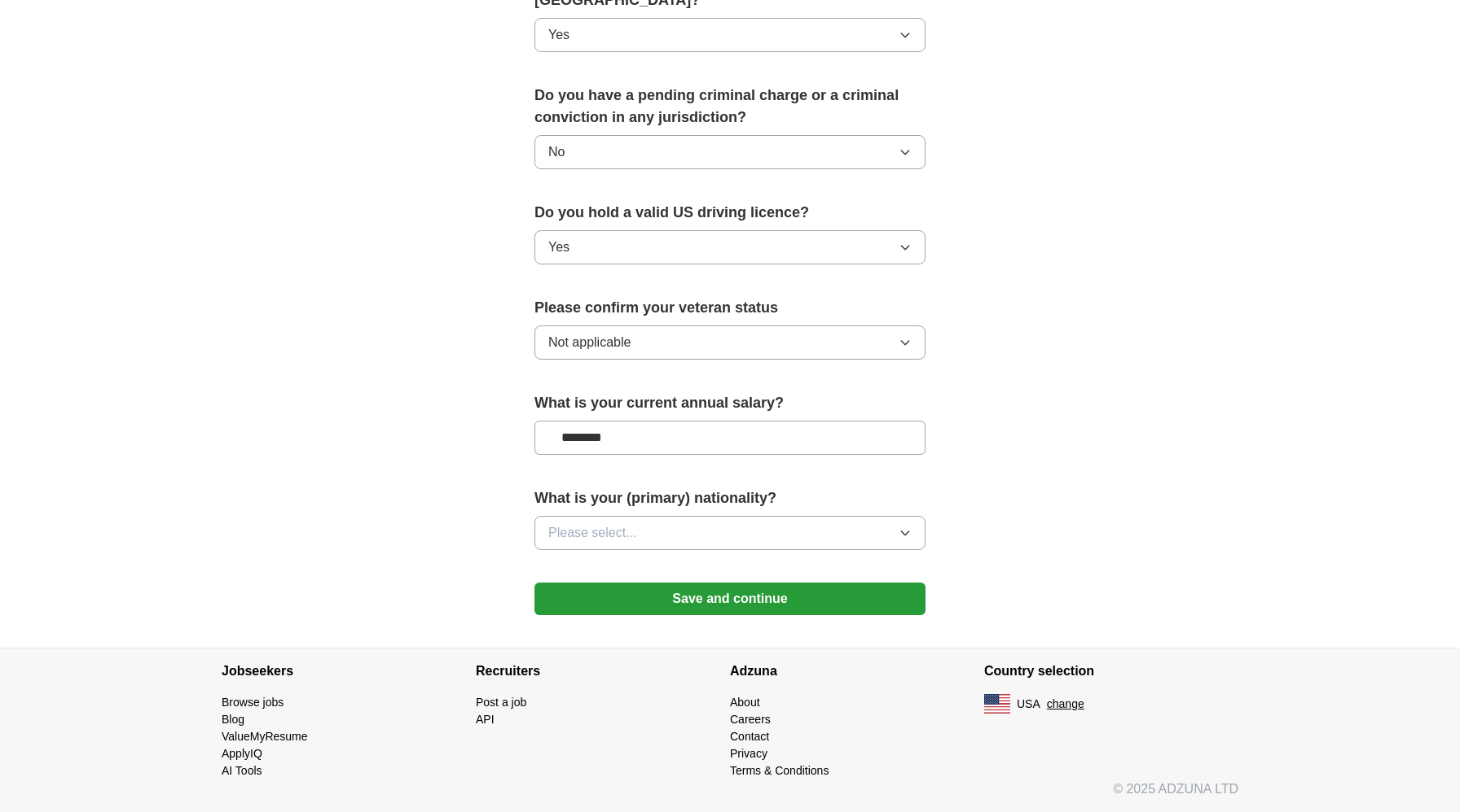
scroll to position [862, 0]
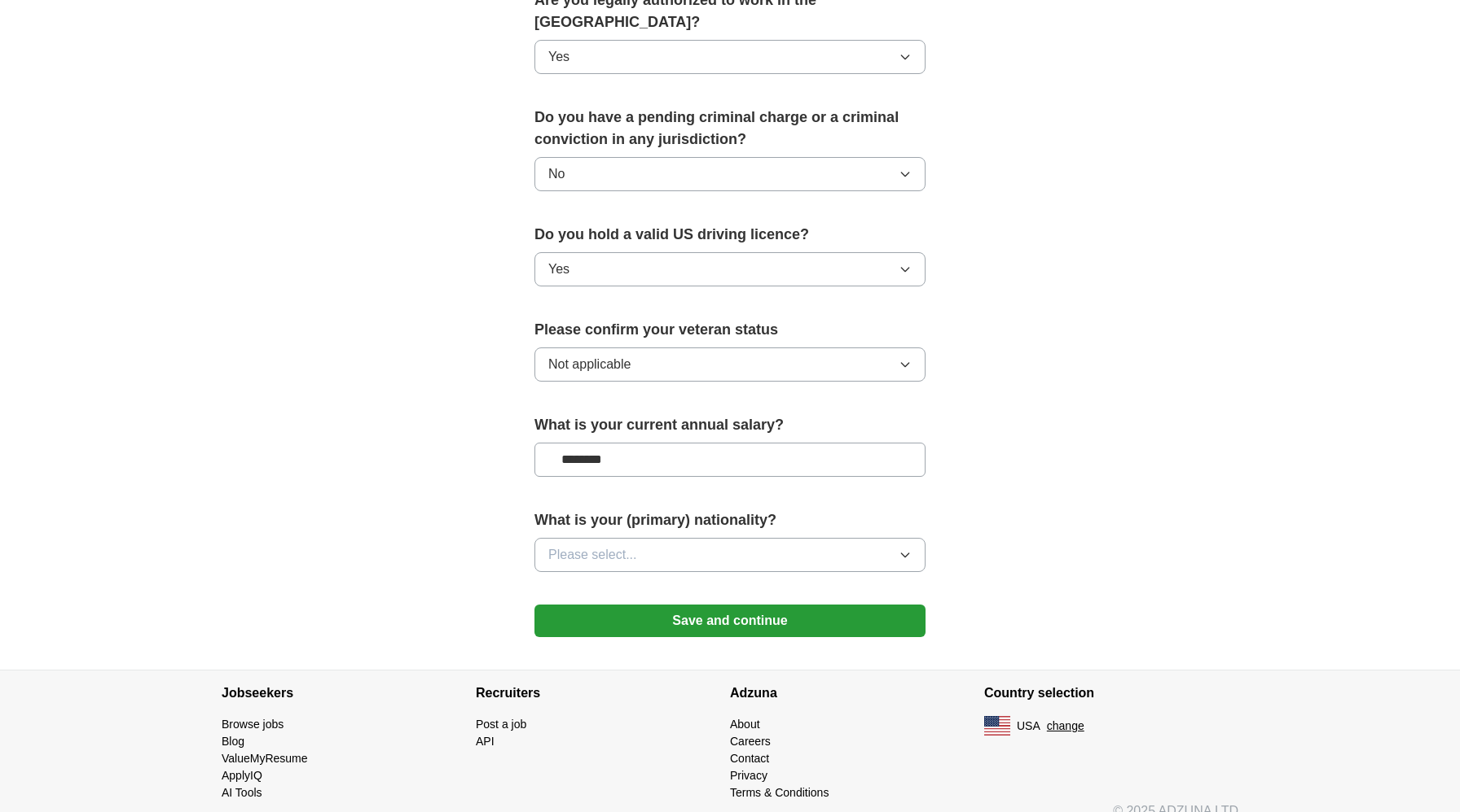
click at [620, 546] on span "Please select..." at bounding box center [592, 555] width 89 height 19
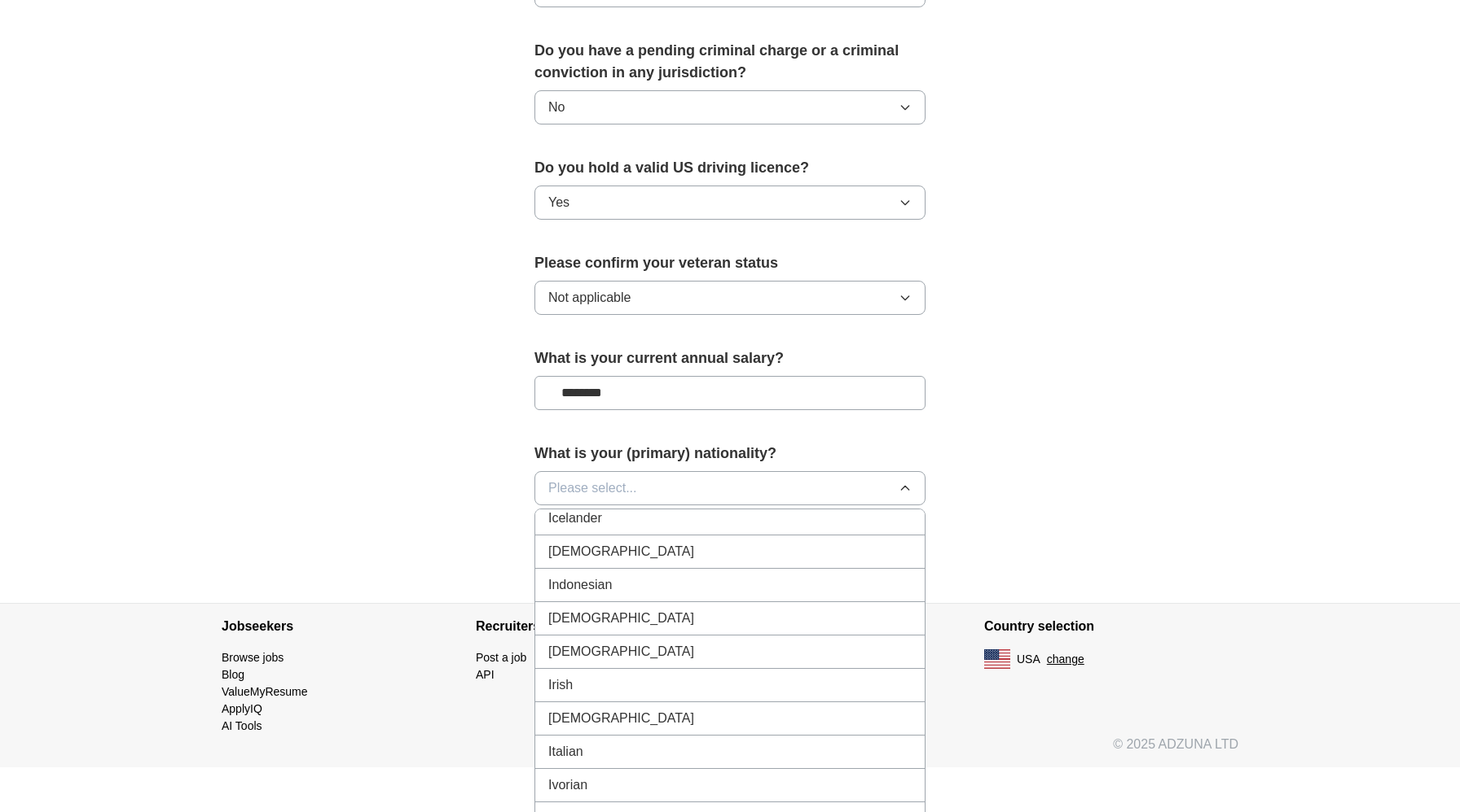
scroll to position [2646, 0]
click at [629, 740] on div "Italian" at bounding box center [729, 750] width 364 height 19
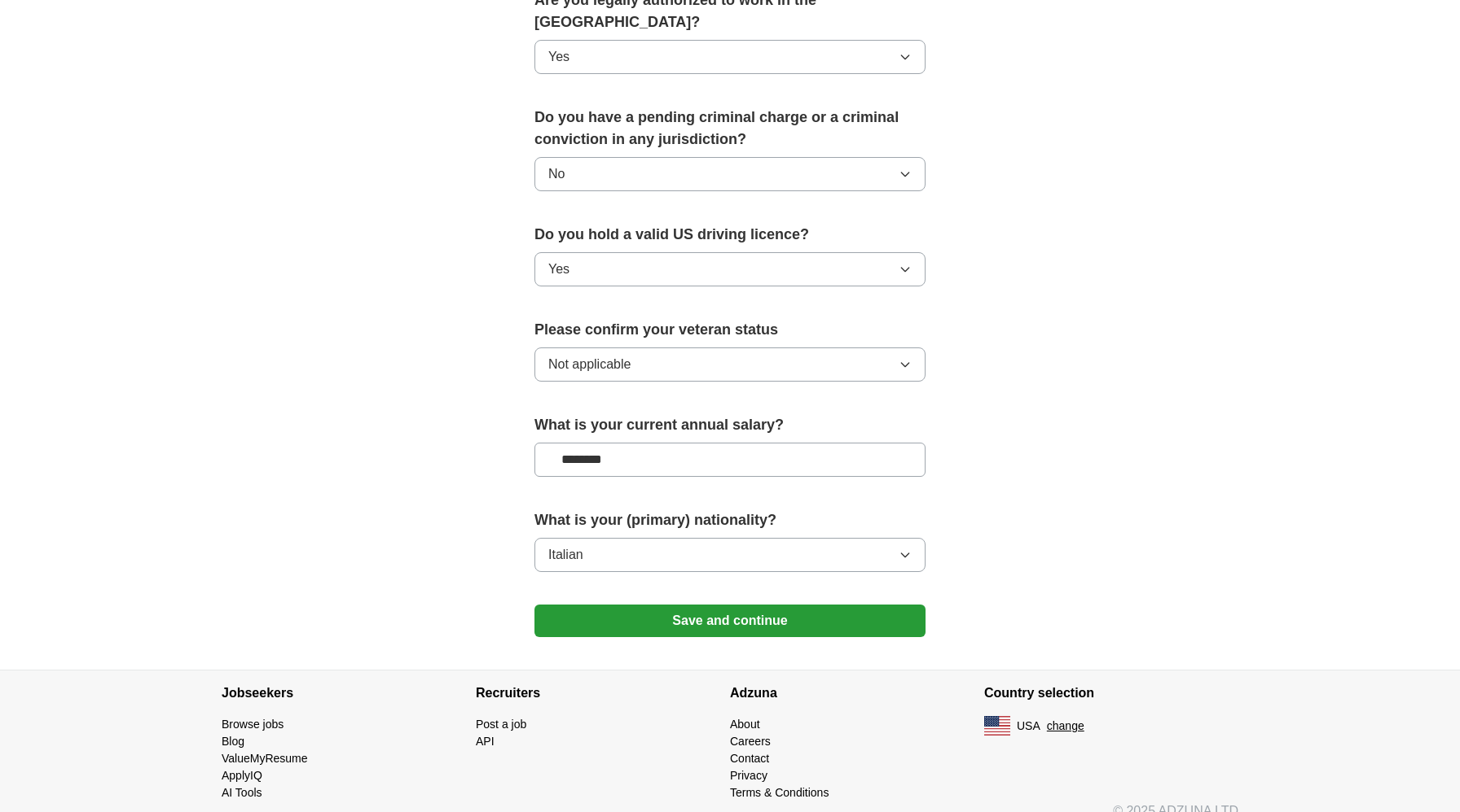
click at [733, 605] on button "Save and continue" at bounding box center [729, 621] width 391 height 33
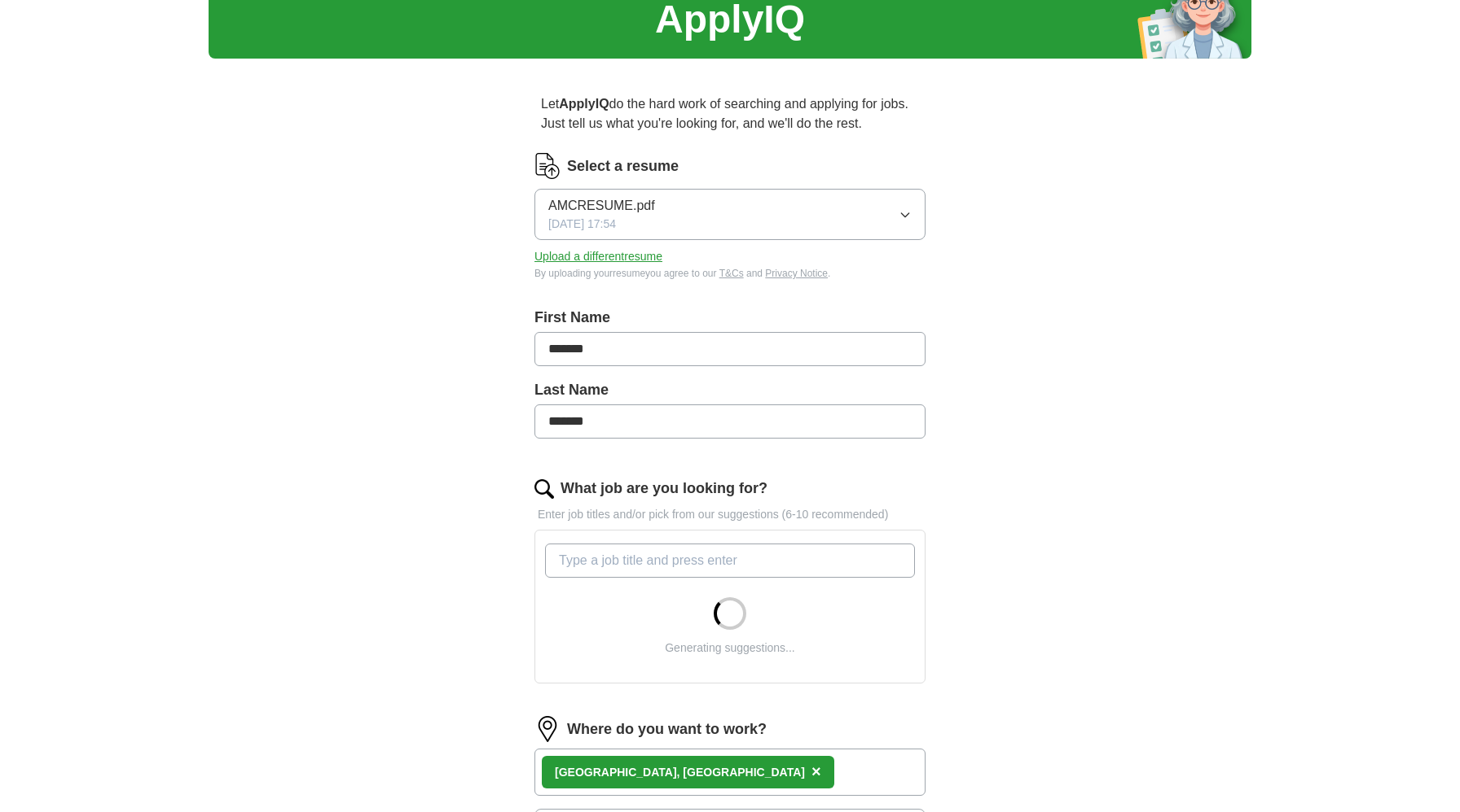
scroll to position [93, 0]
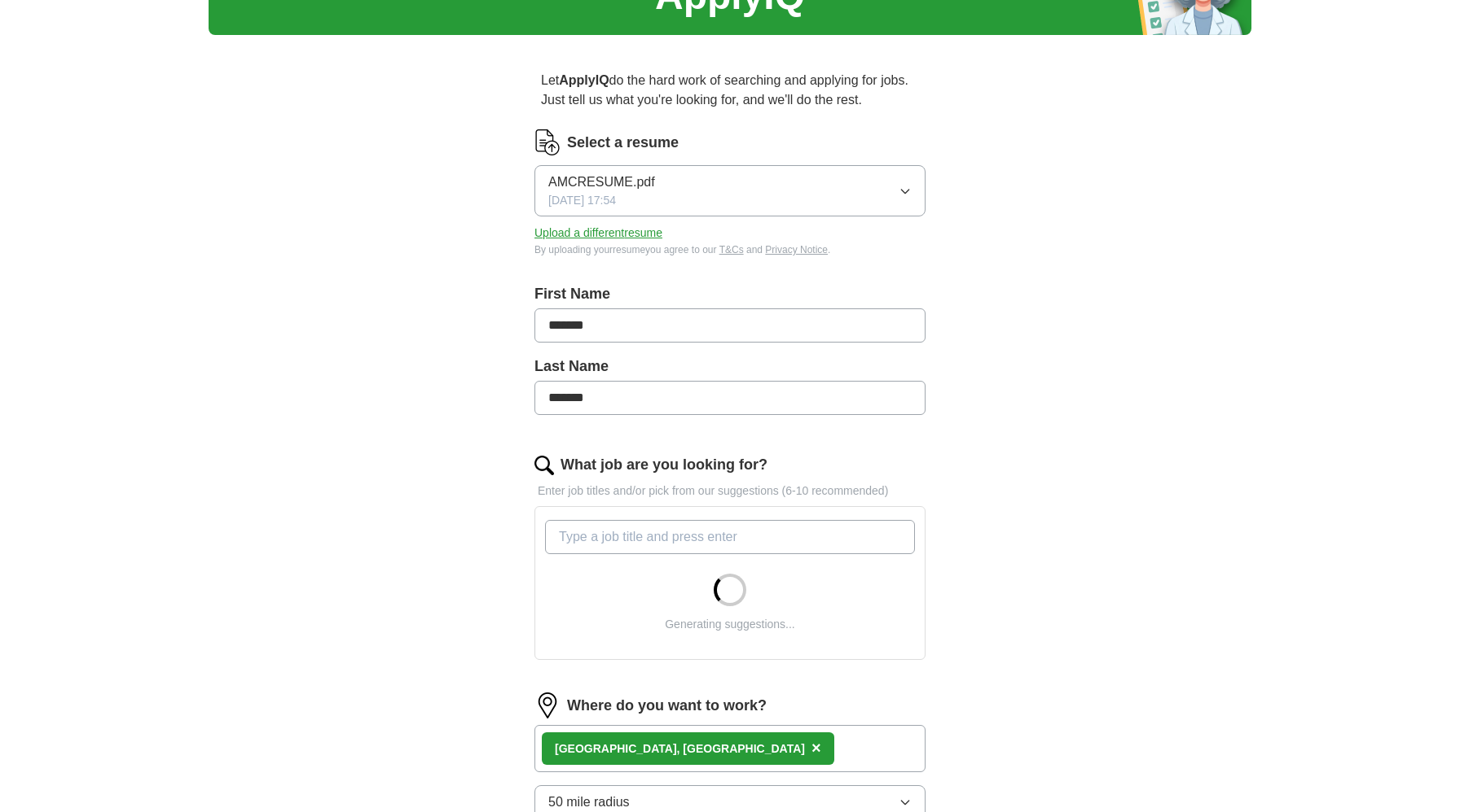
click at [659, 328] on input "*******" at bounding box center [729, 325] width 391 height 34
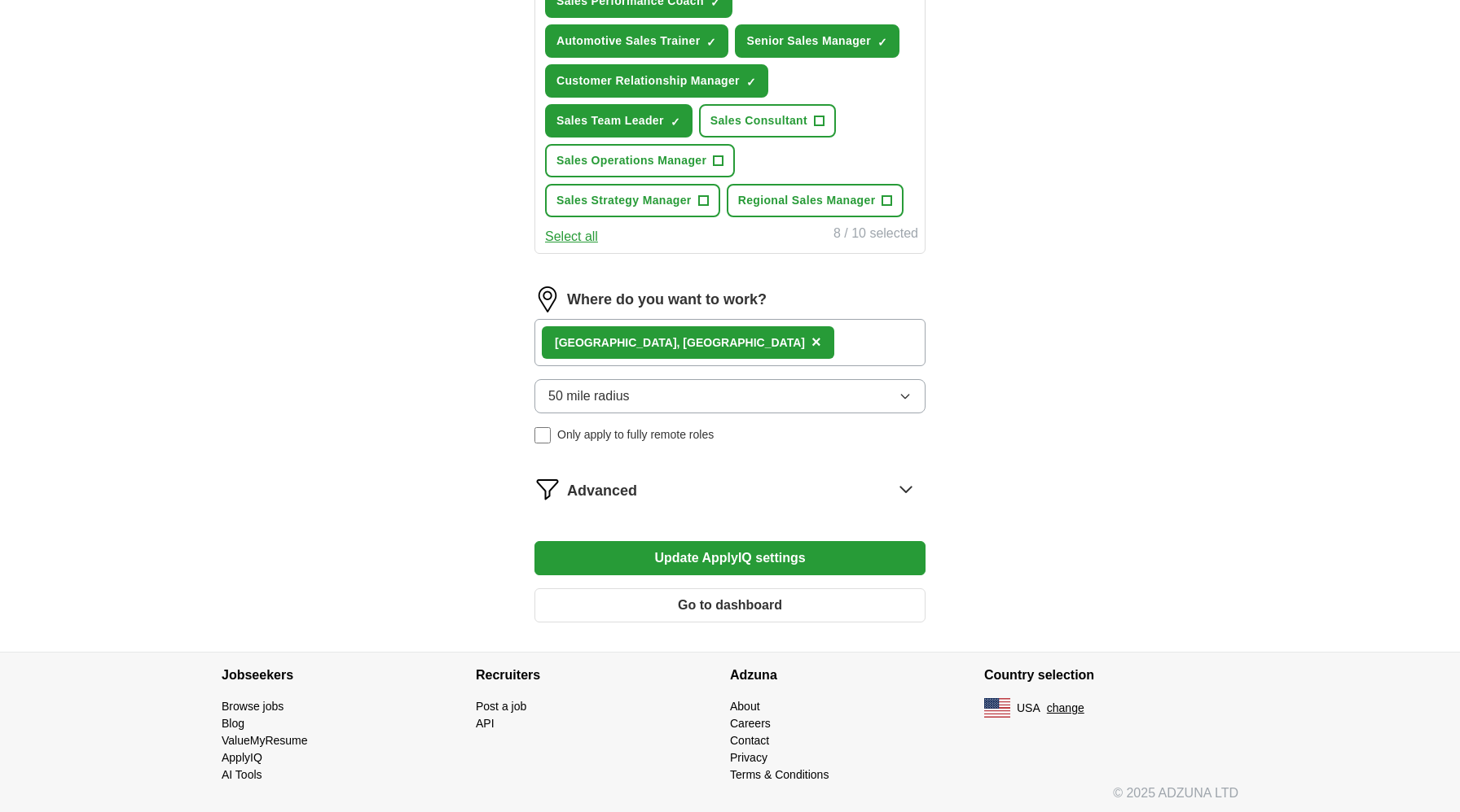
scroll to position [744, 0]
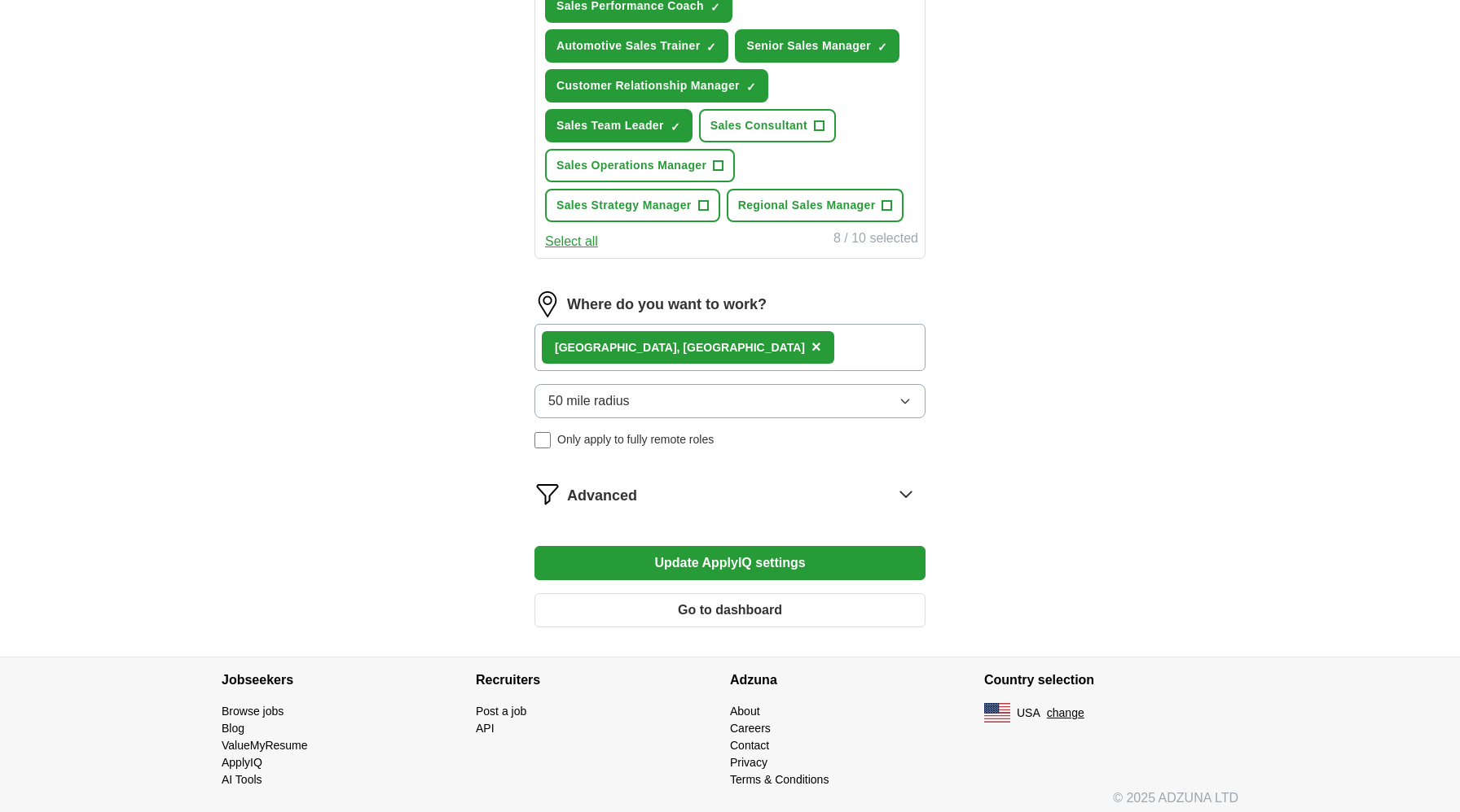
type input "**********"
click at [705, 613] on button "Go to dashboard" at bounding box center [729, 609] width 391 height 34
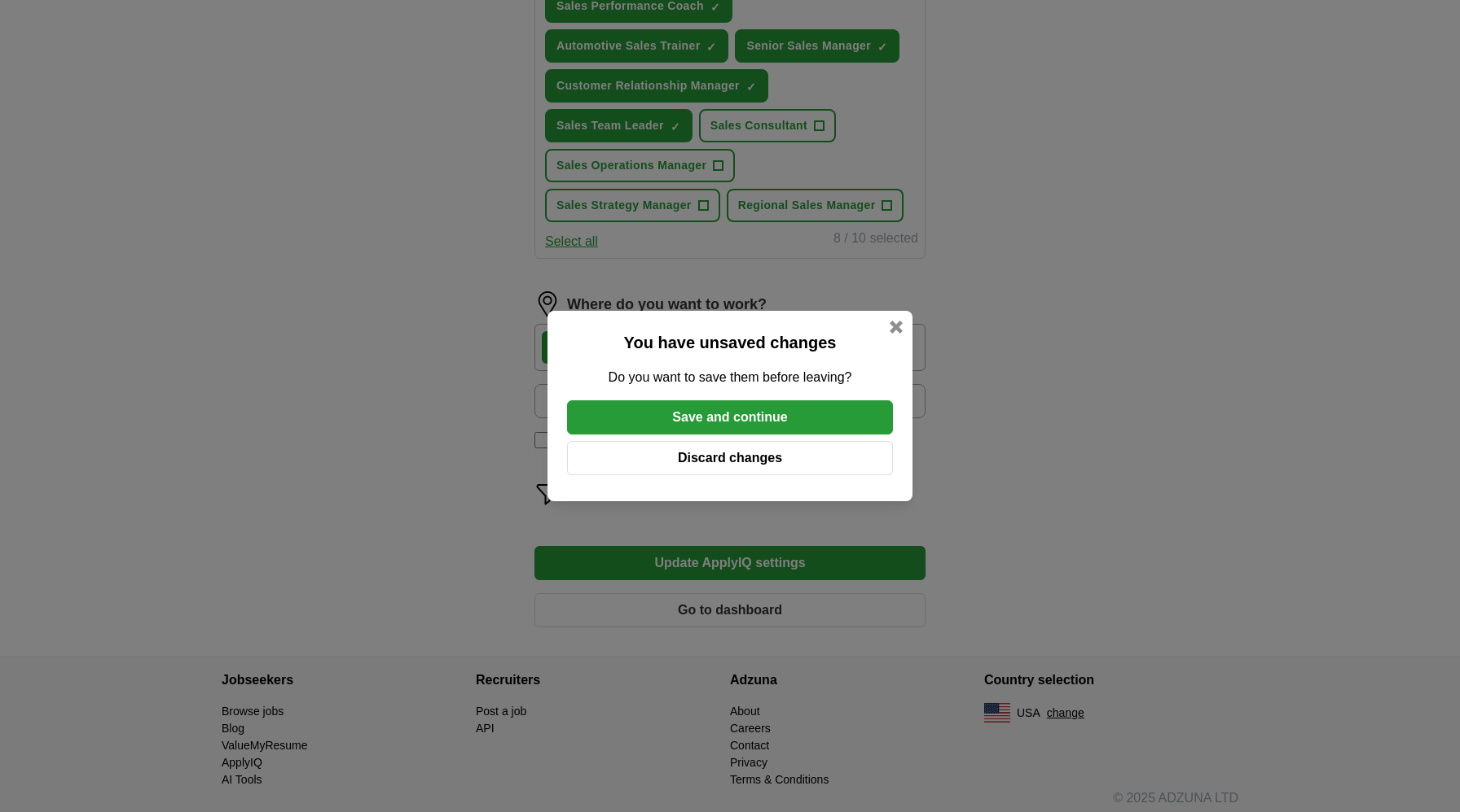
click at [733, 418] on button "Save and continue" at bounding box center [730, 417] width 326 height 34
